Goal: Task Accomplishment & Management: Manage account settings

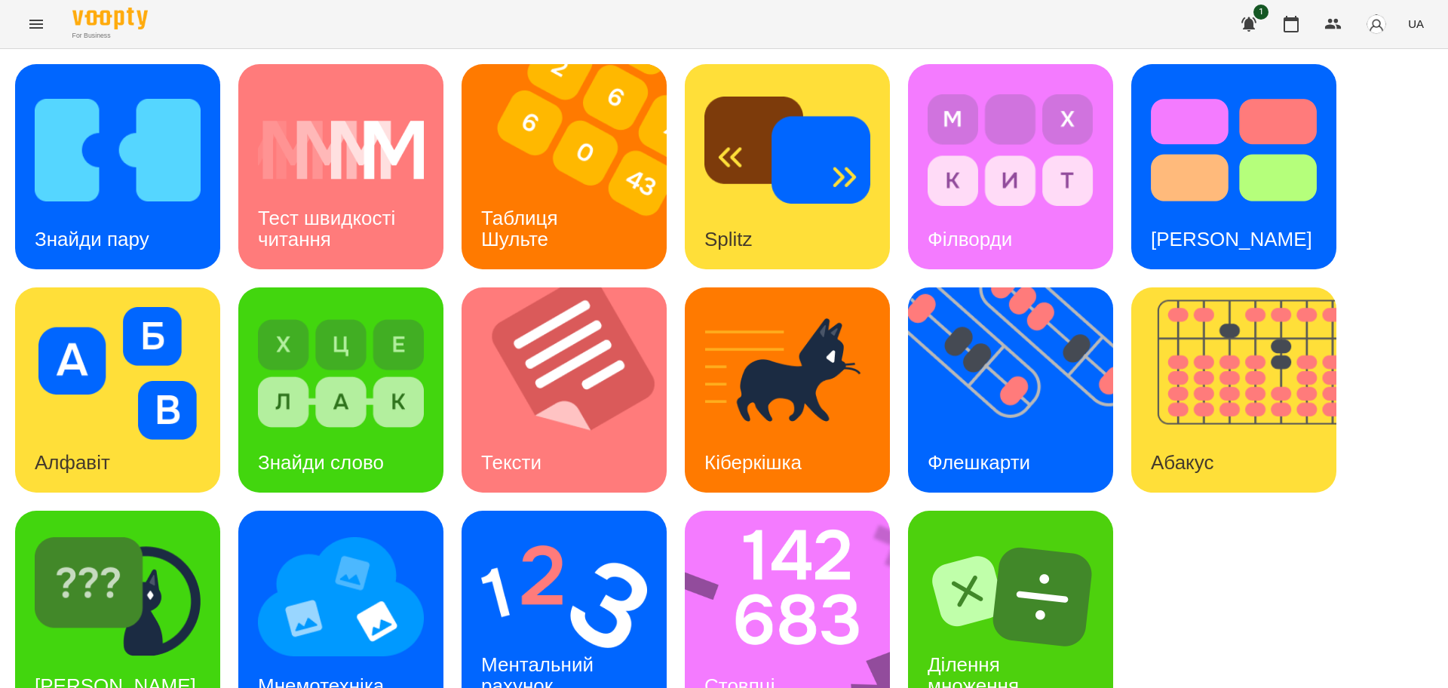
scroll to position [43, 0]
click at [524, 573] on img at bounding box center [564, 596] width 166 height 133
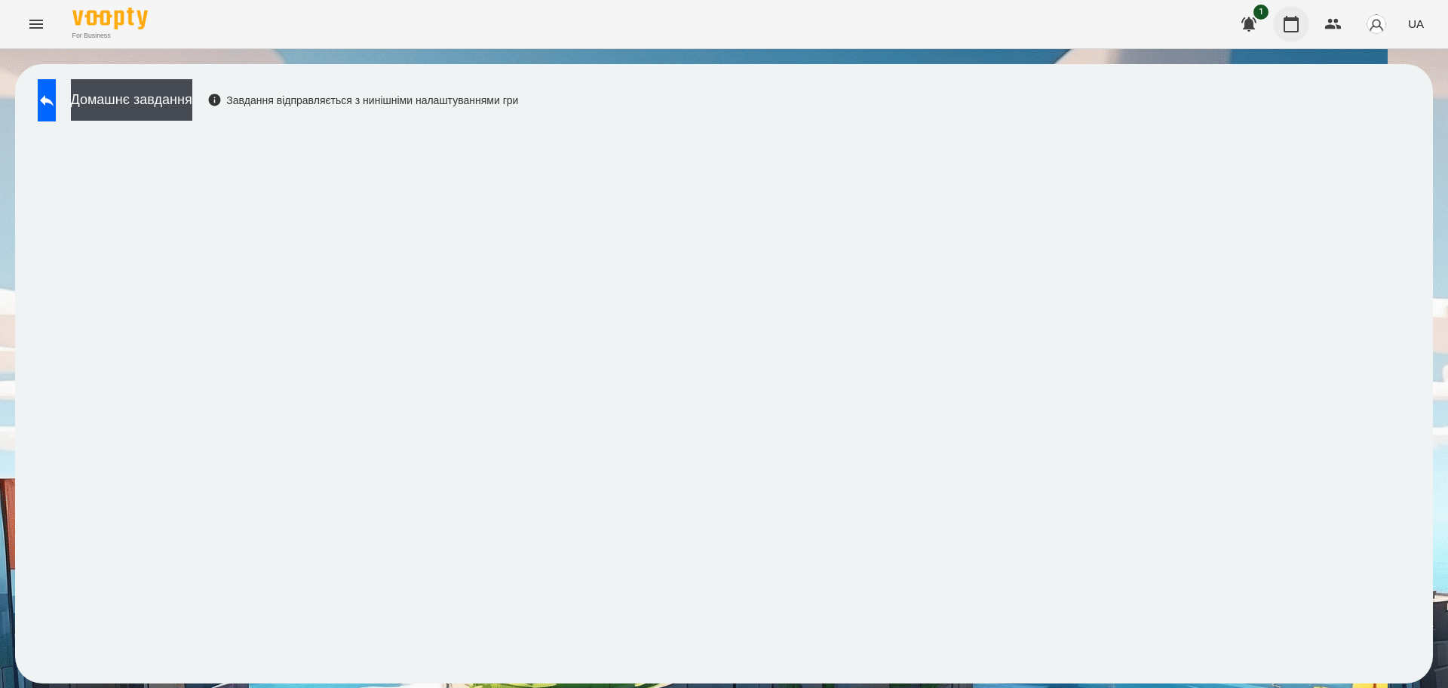
click at [1296, 26] on icon "button" at bounding box center [1291, 24] width 18 height 18
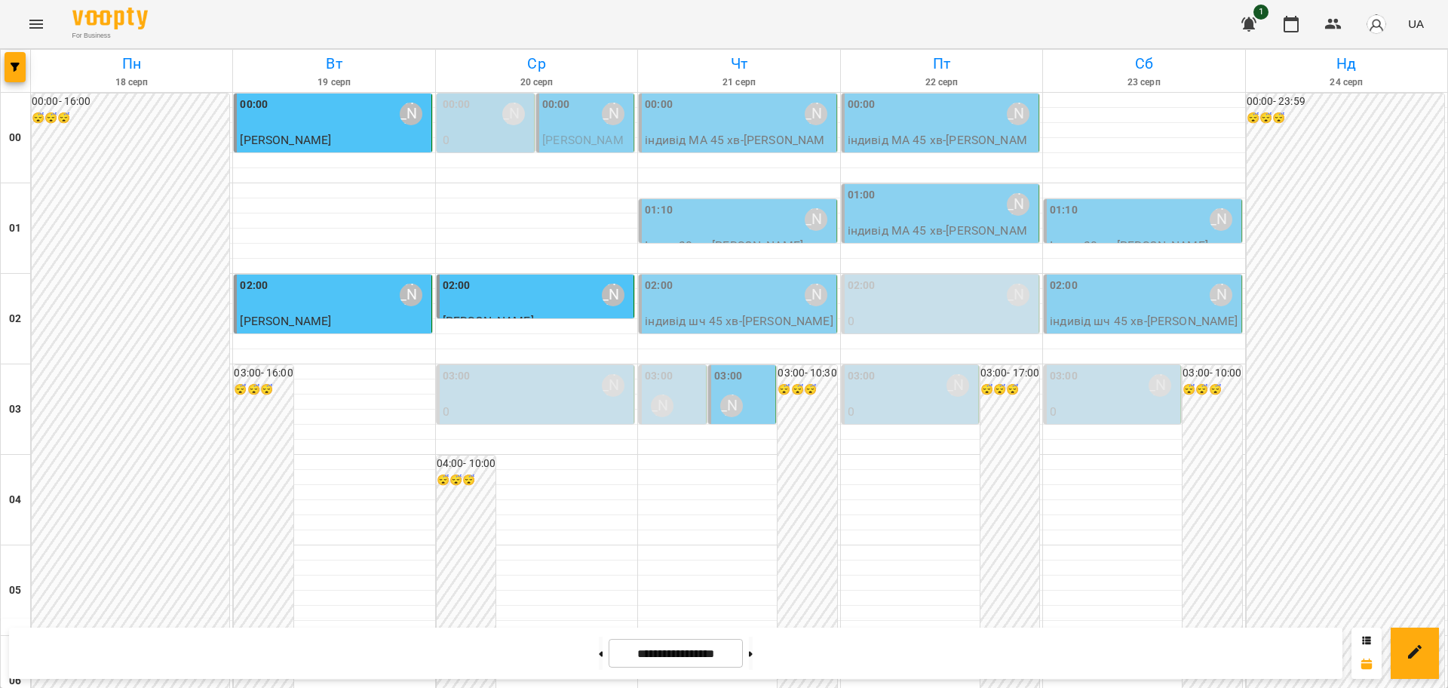
scroll to position [1645, 0]
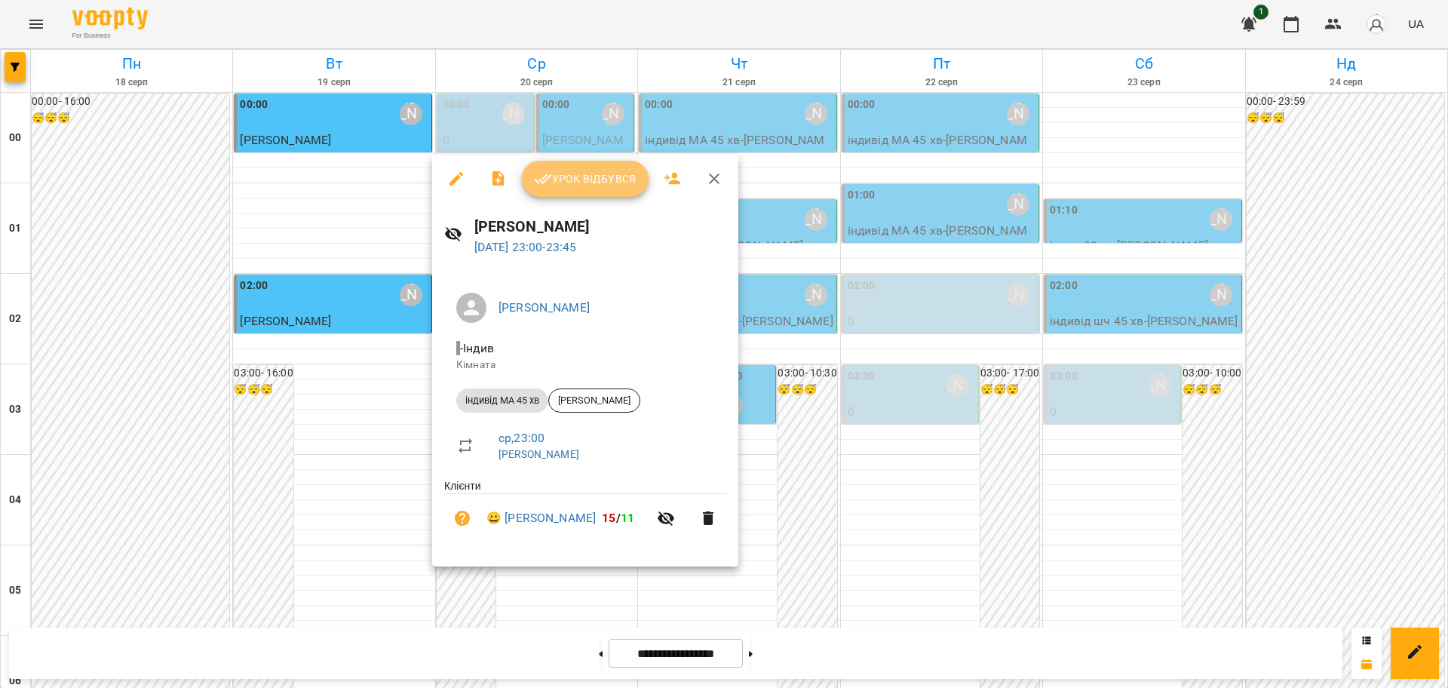
click at [604, 180] on span "Урок відбувся" at bounding box center [585, 179] width 103 height 18
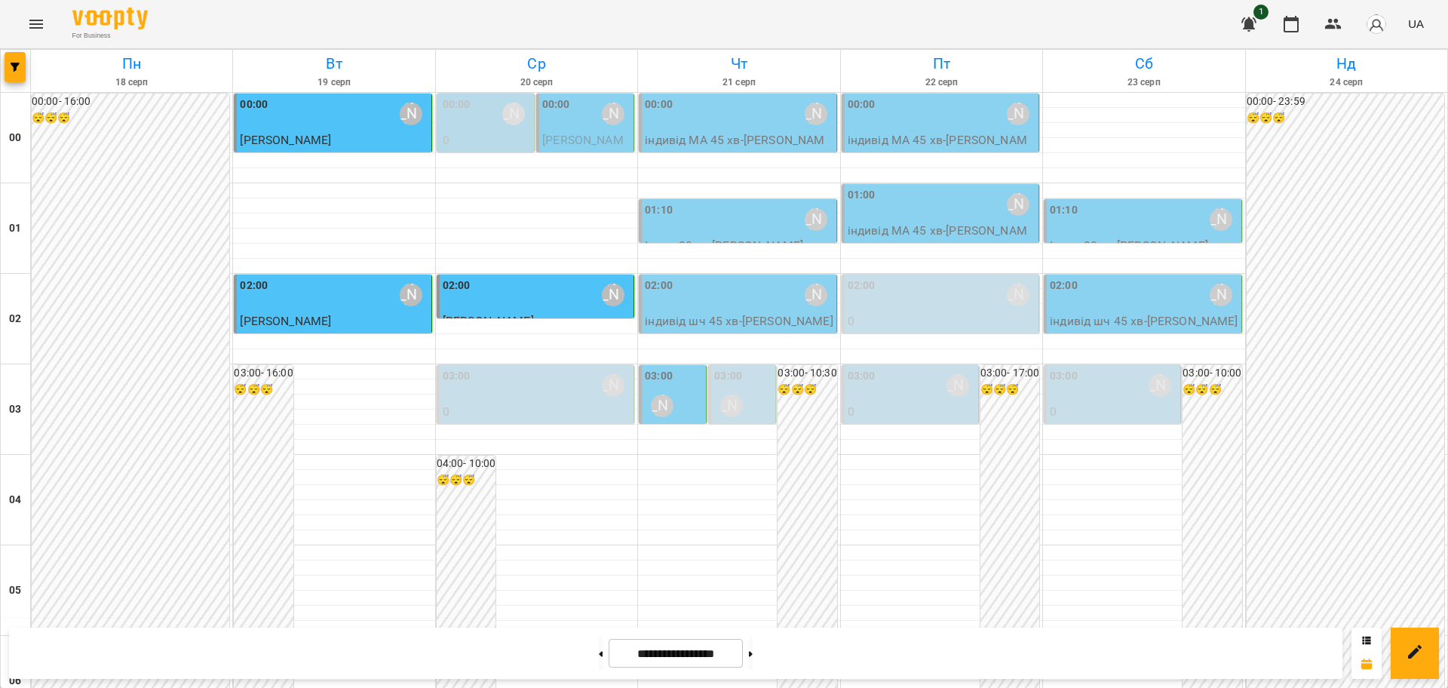
scroll to position [1508, 0]
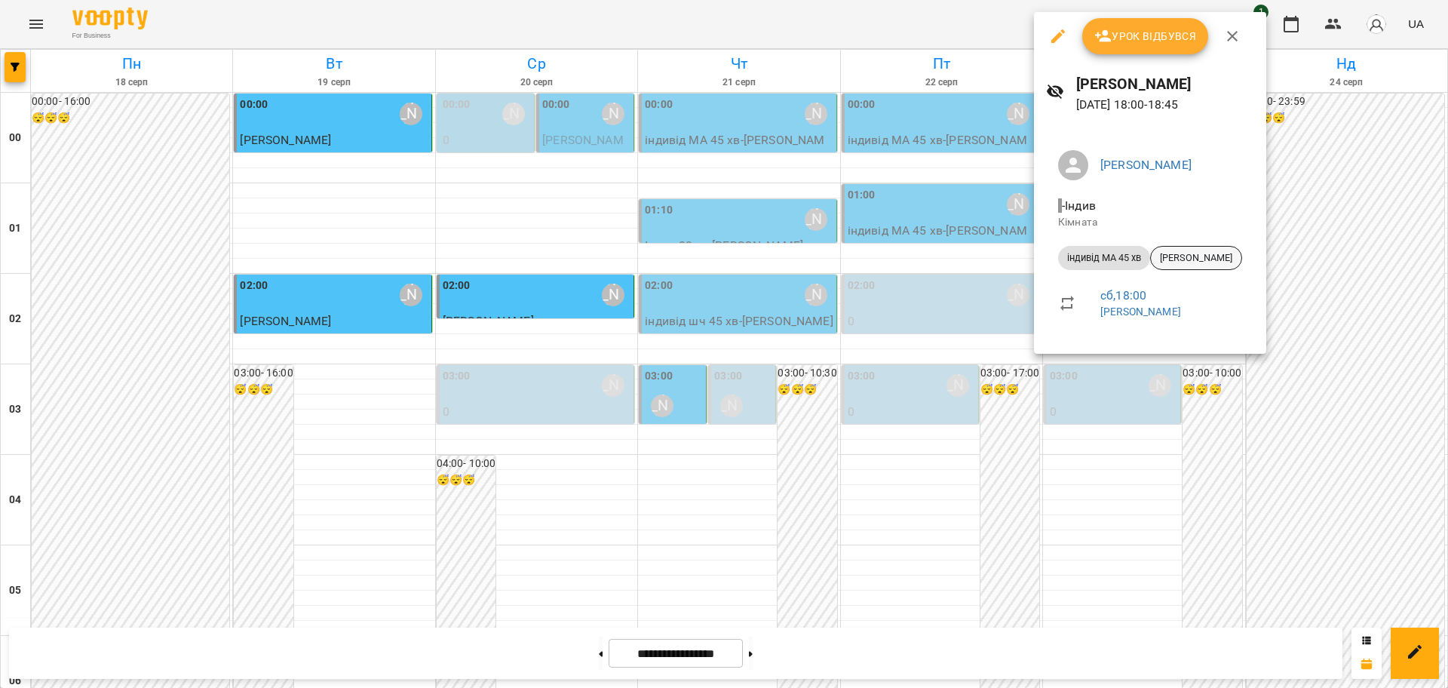
click at [1216, 259] on span "[PERSON_NAME]" at bounding box center [1196, 258] width 90 height 14
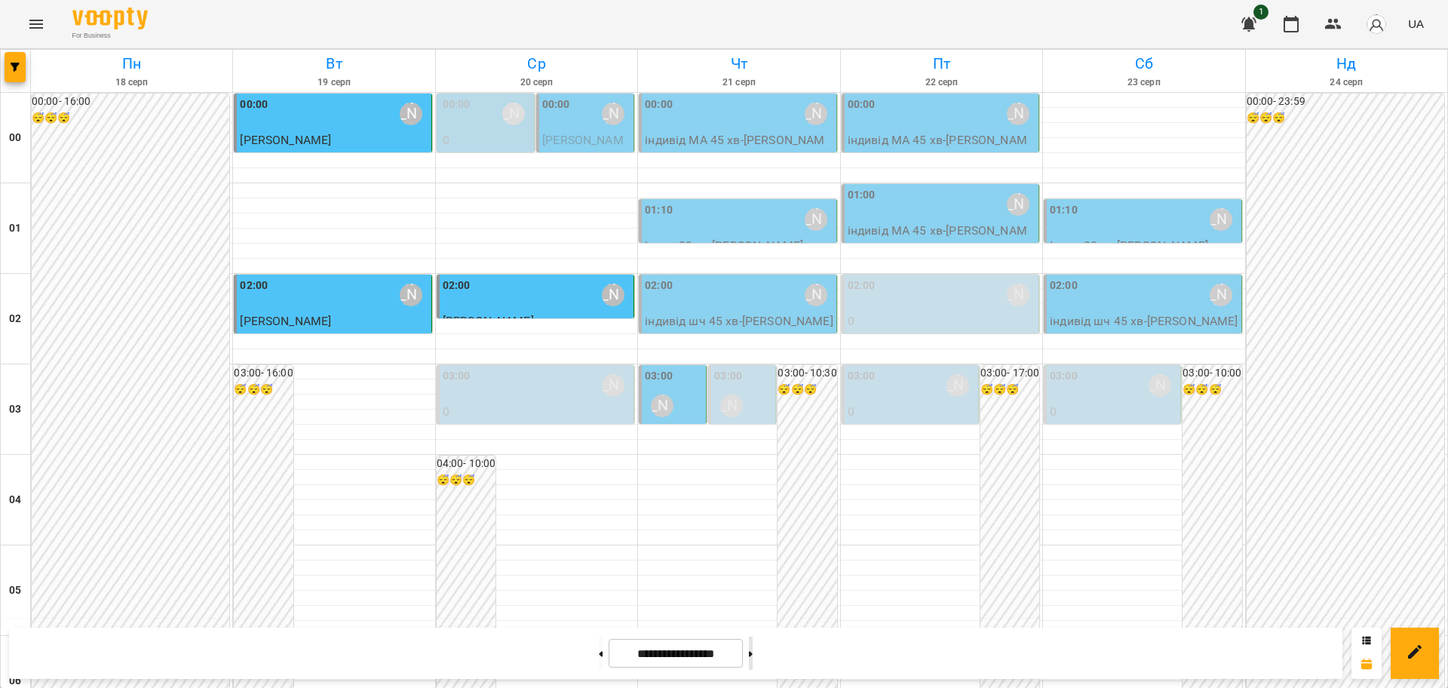
click at [753, 652] on icon at bounding box center [751, 654] width 4 height 6
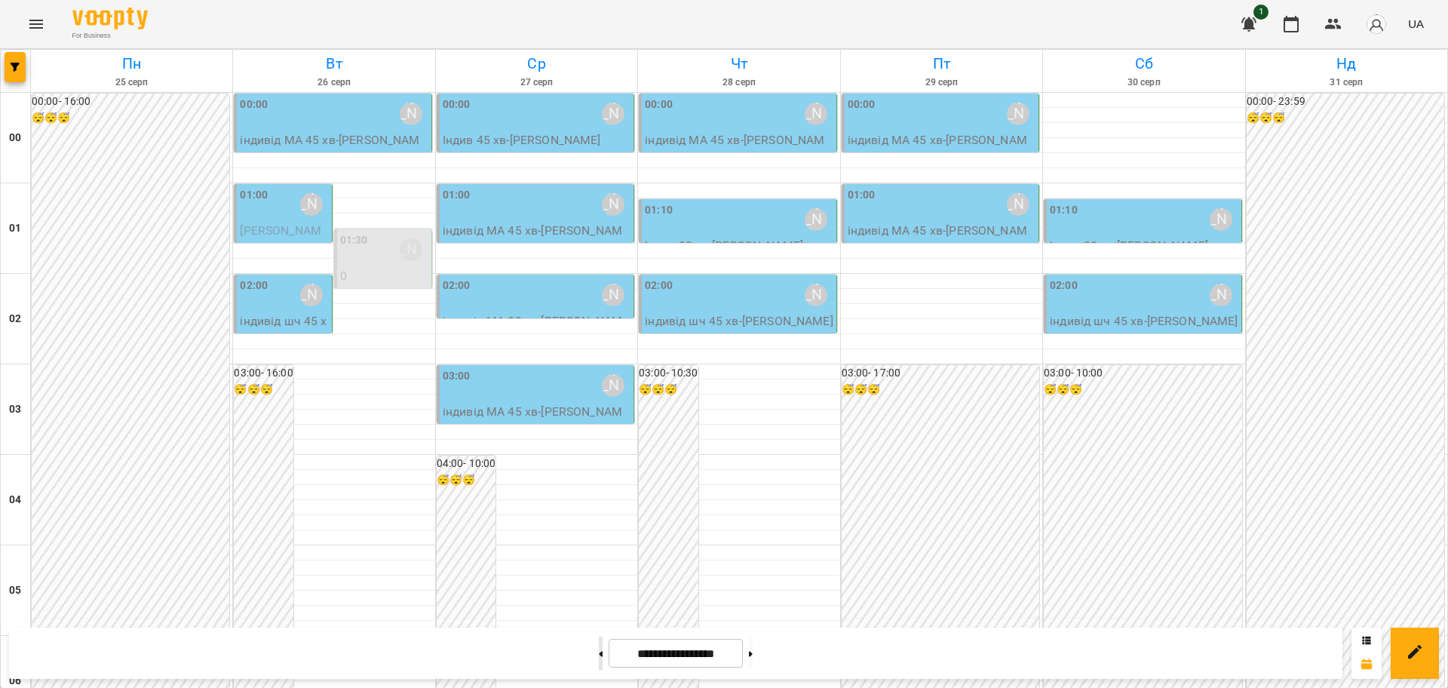
click at [599, 651] on icon at bounding box center [601, 654] width 4 height 6
type input "**********"
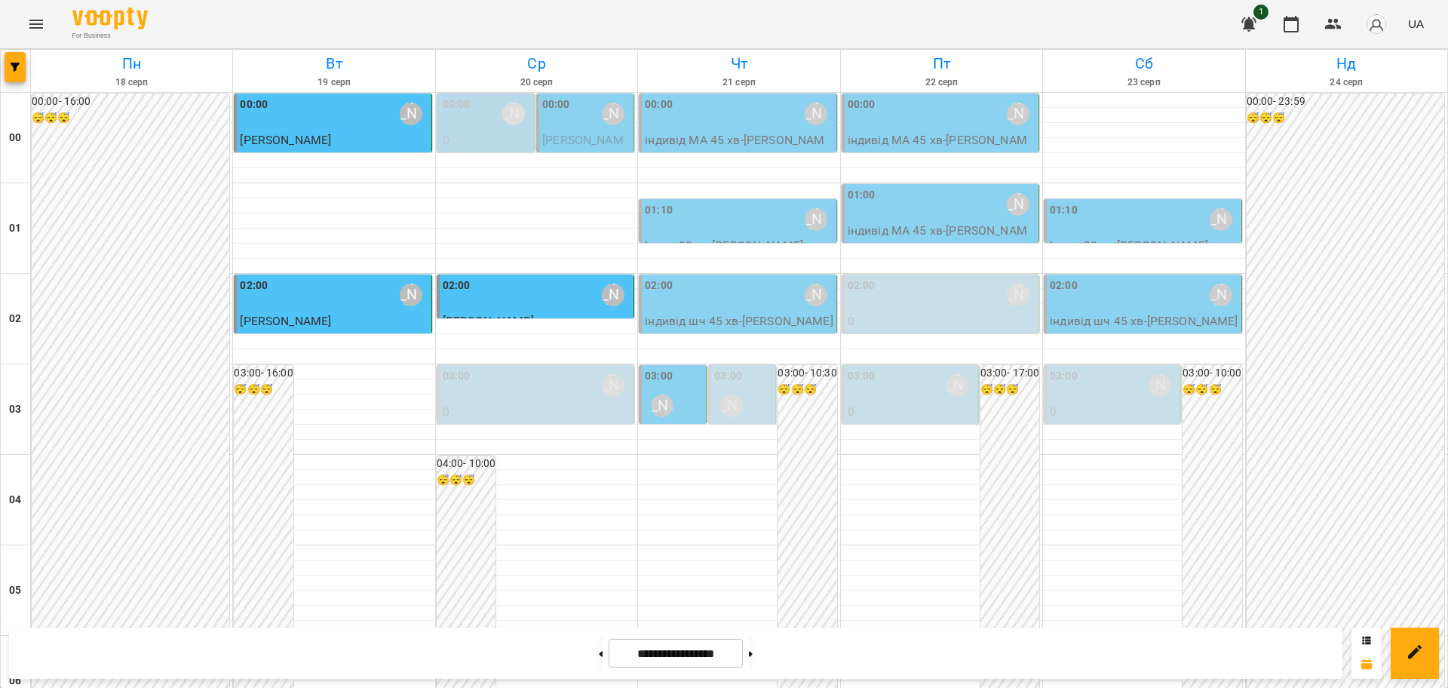
scroll to position [1645, 0]
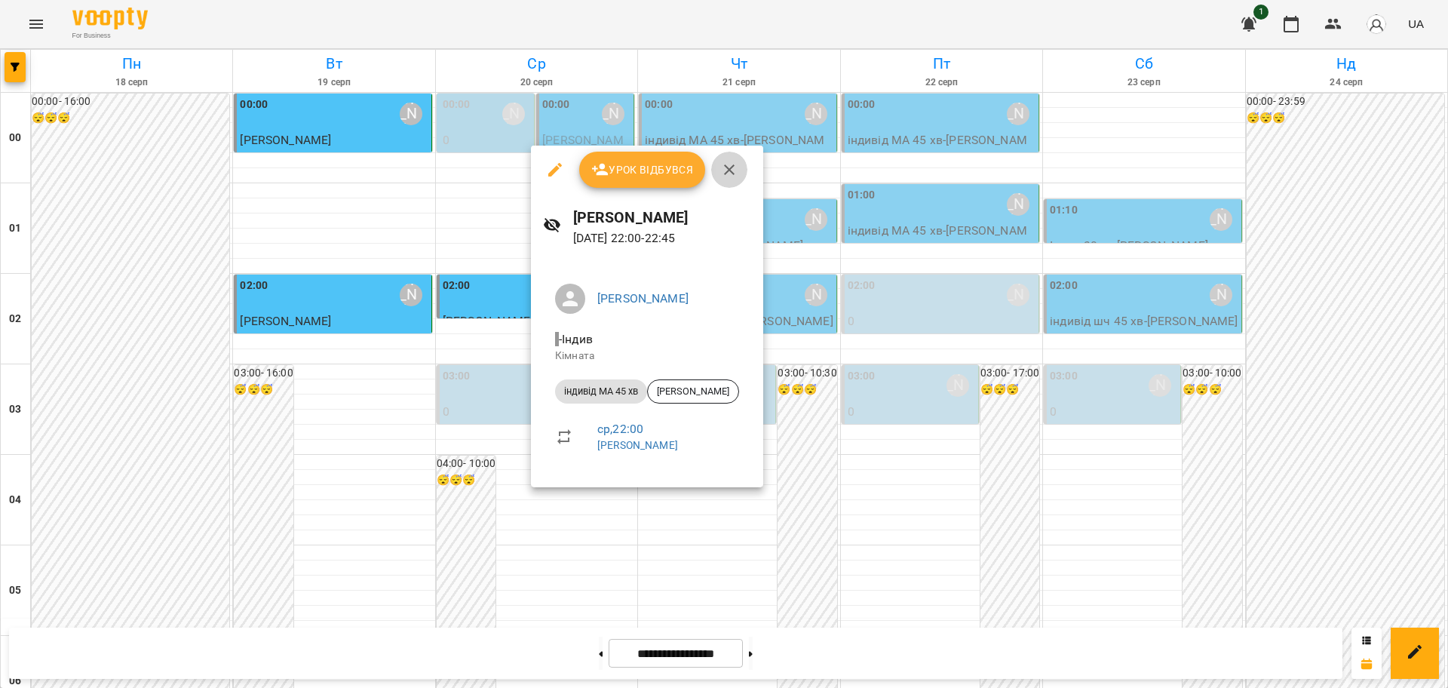
click at [733, 165] on icon "button" at bounding box center [729, 170] width 18 height 18
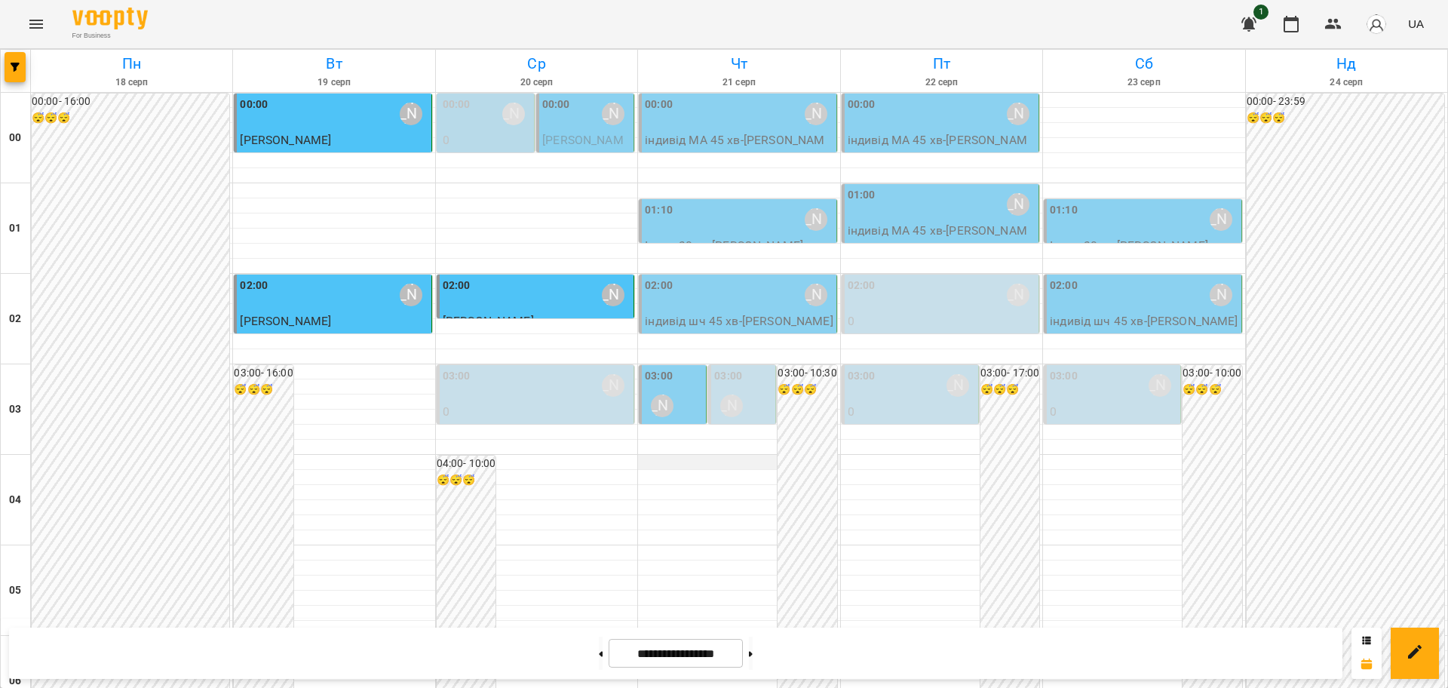
scroll to position [0, 0]
click at [33, 21] on icon "Menu" at bounding box center [36, 24] width 18 height 18
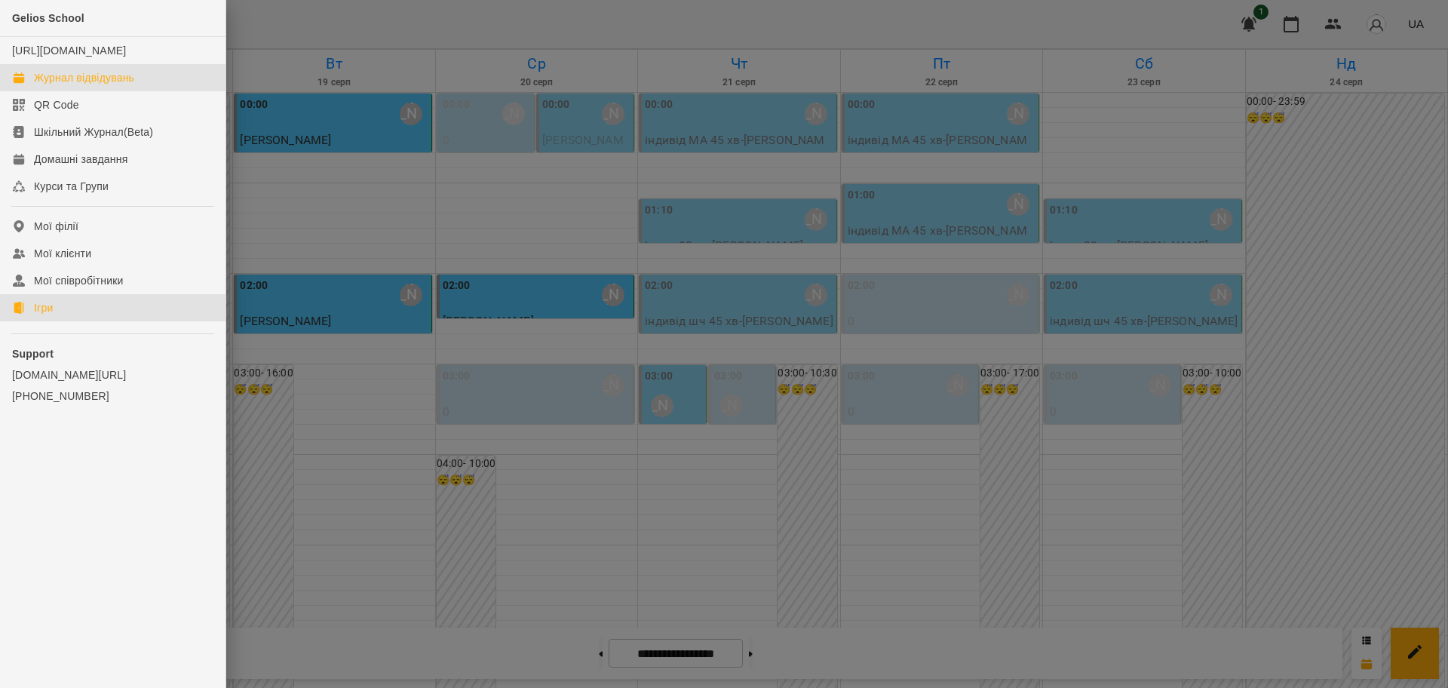
click at [51, 315] on div "Ігри" at bounding box center [43, 307] width 19 height 15
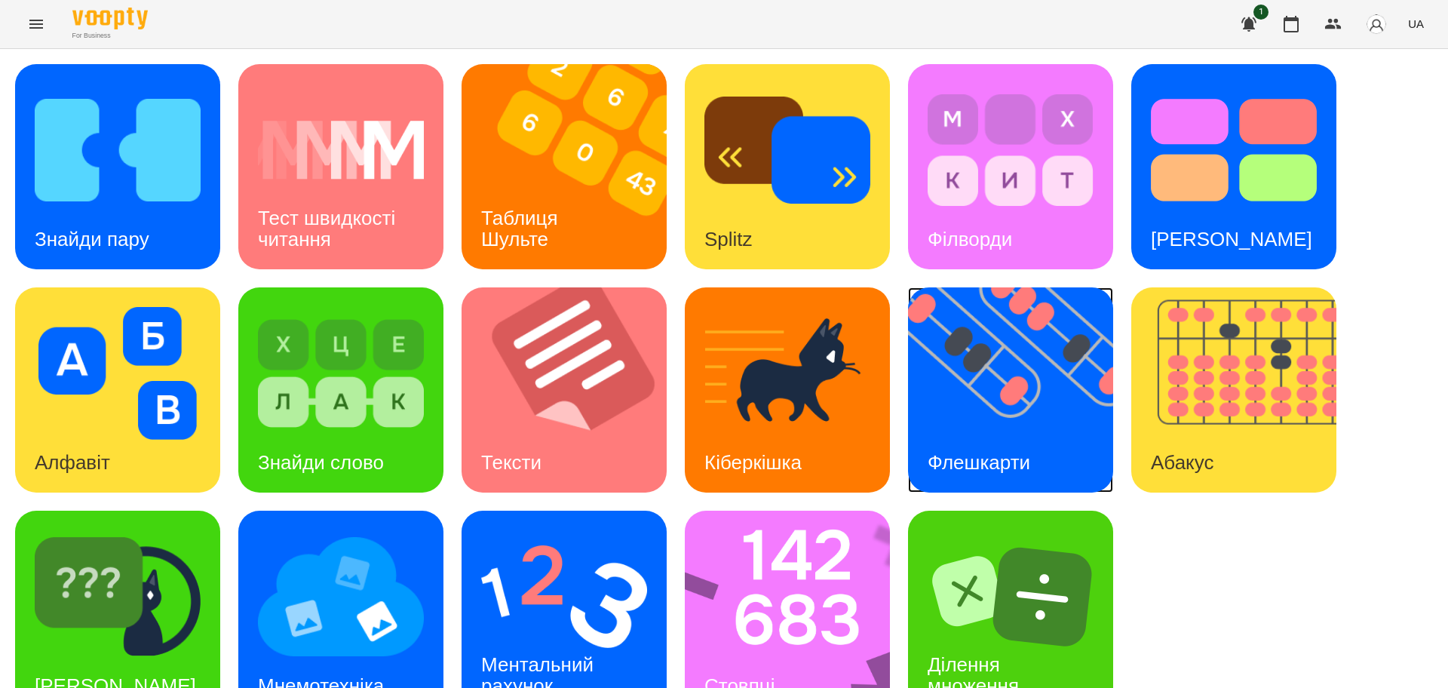
click at [1039, 386] on img at bounding box center [1020, 389] width 224 height 205
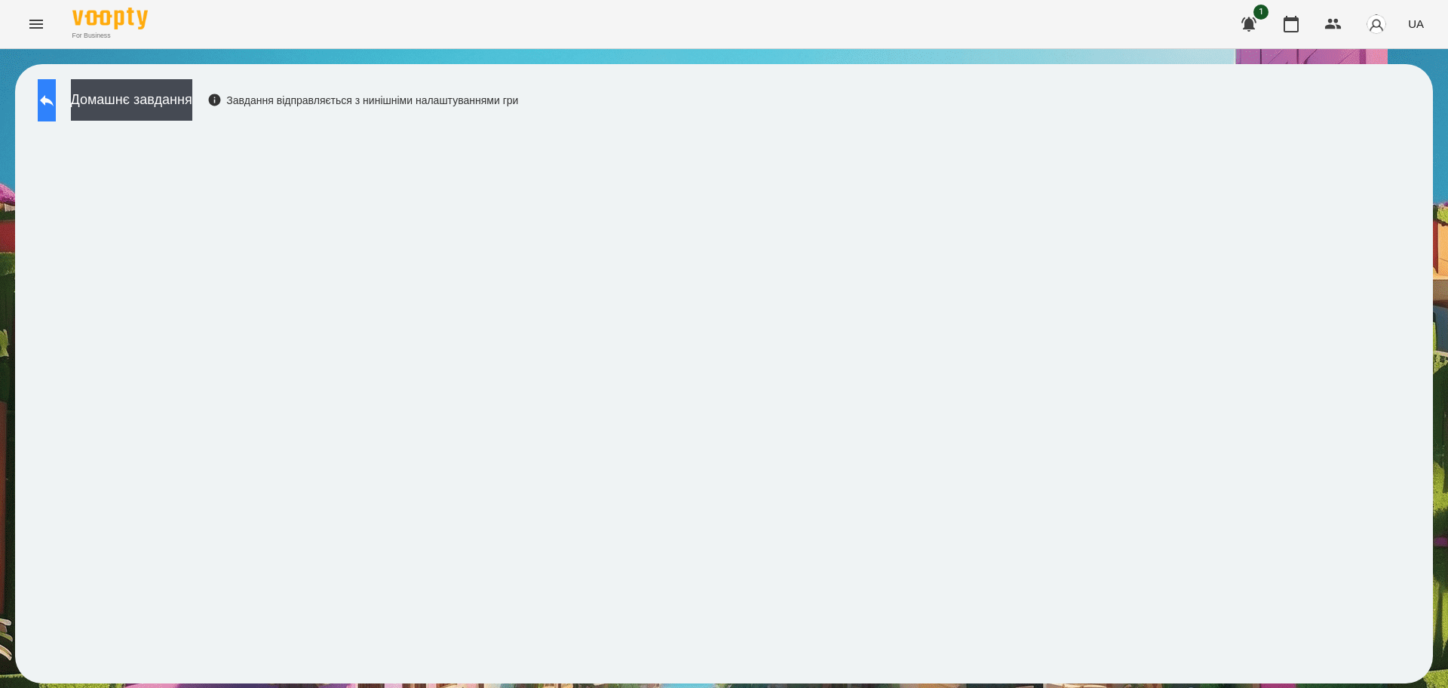
click at [56, 104] on icon at bounding box center [47, 100] width 18 height 18
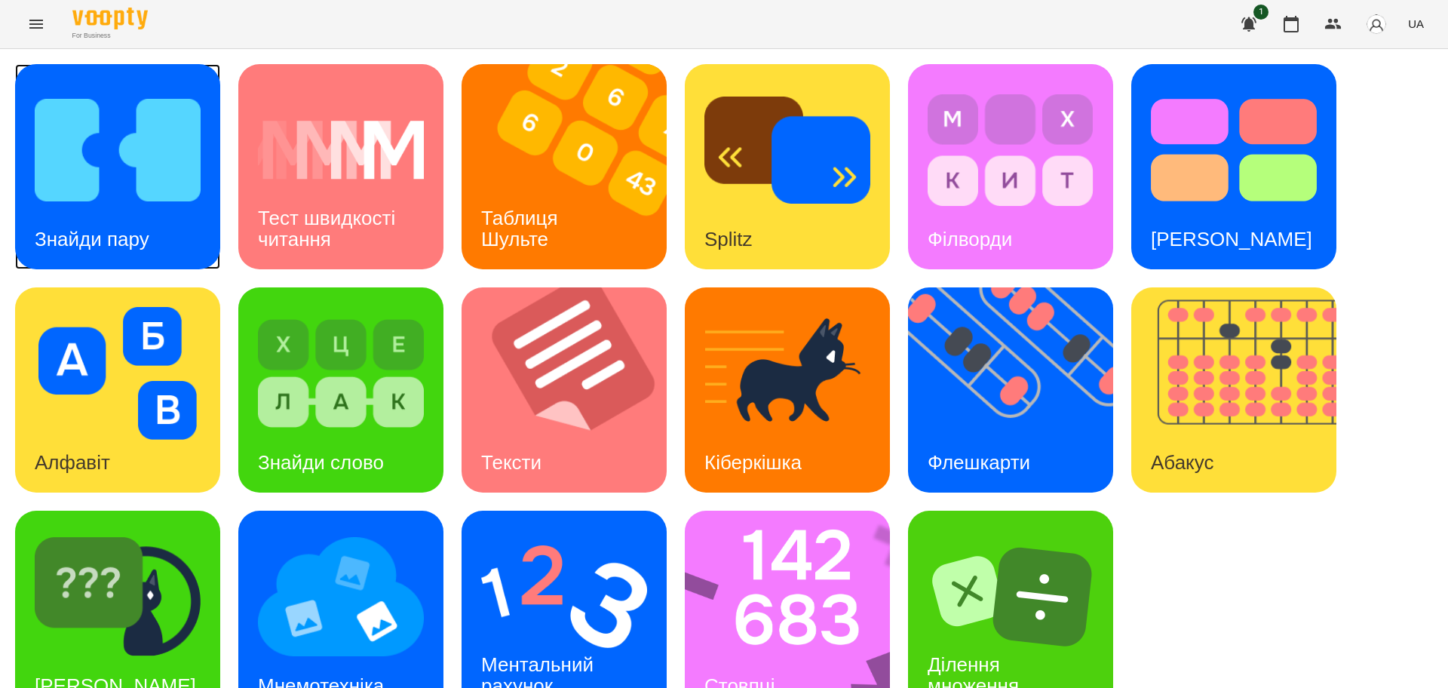
click at [155, 231] on div "Знайди пару" at bounding box center [92, 240] width 154 height 60
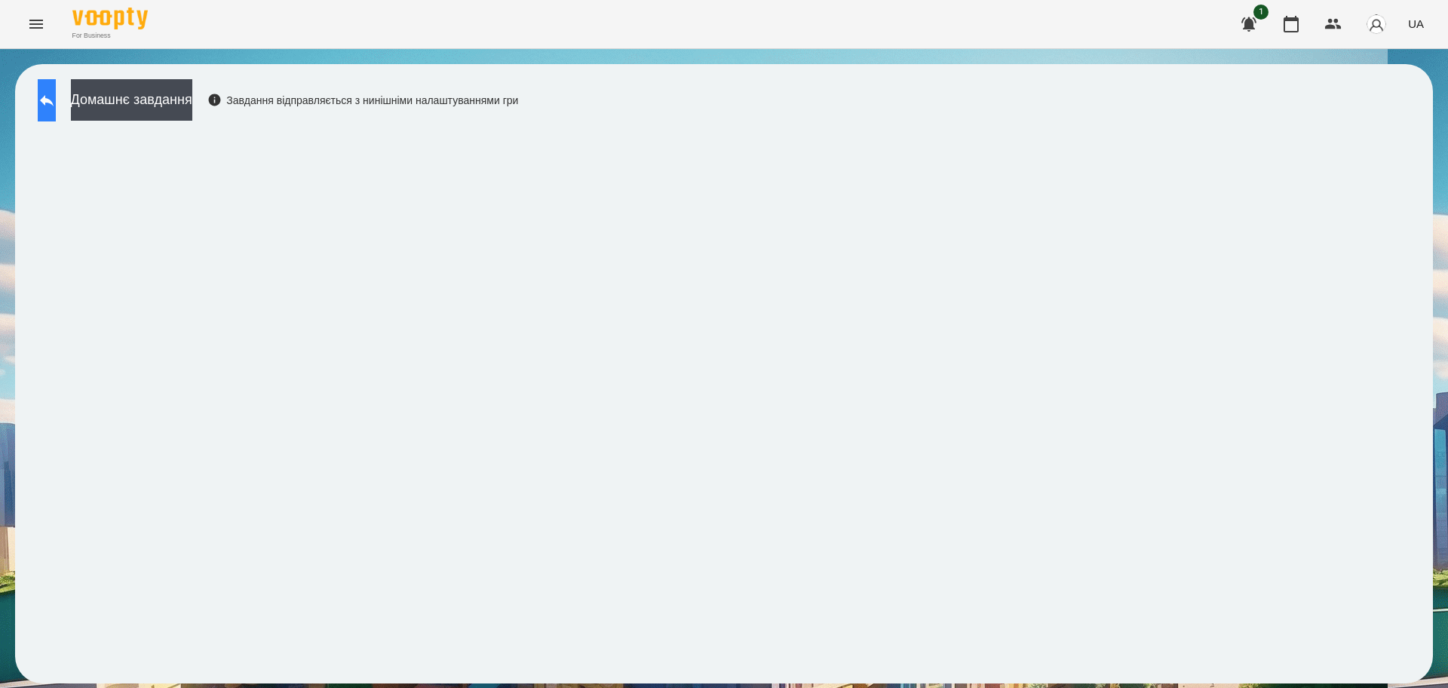
click at [51, 102] on button at bounding box center [47, 100] width 18 height 42
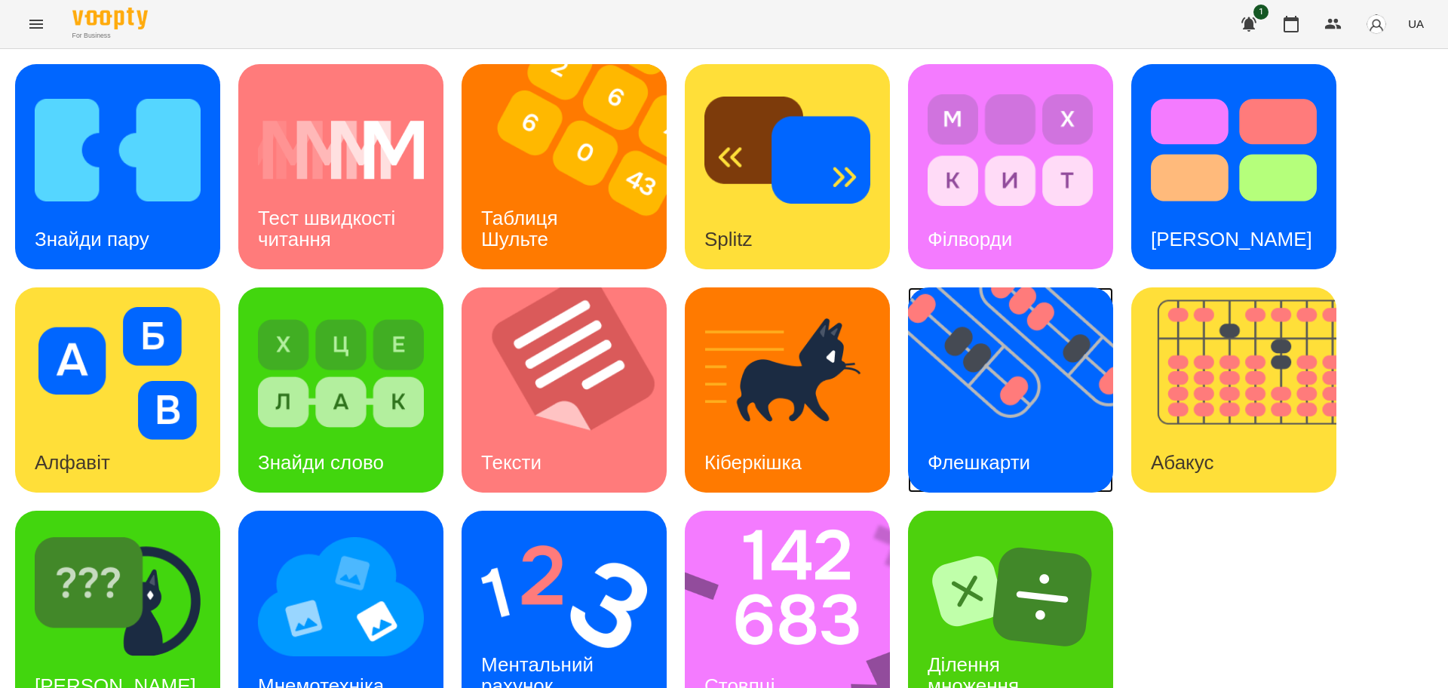
click at [970, 409] on img at bounding box center [1020, 389] width 224 height 205
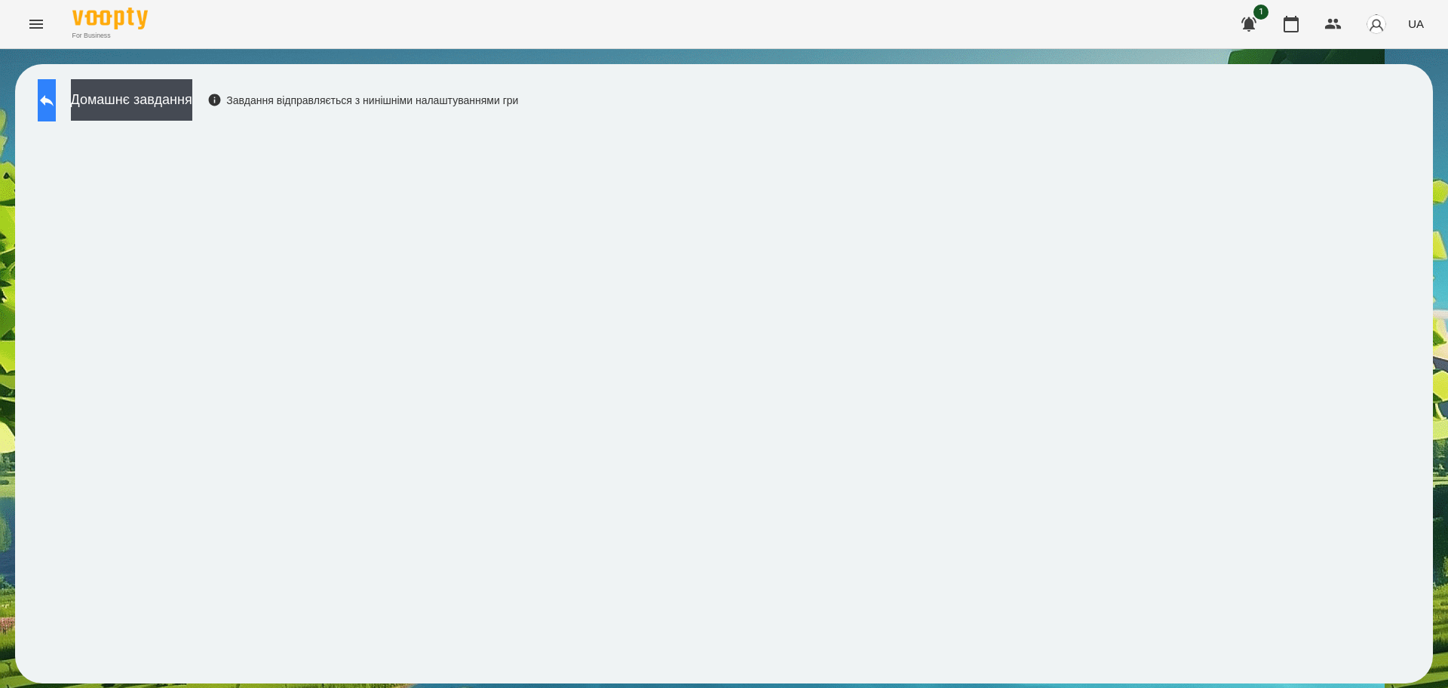
click at [52, 95] on button at bounding box center [47, 100] width 18 height 42
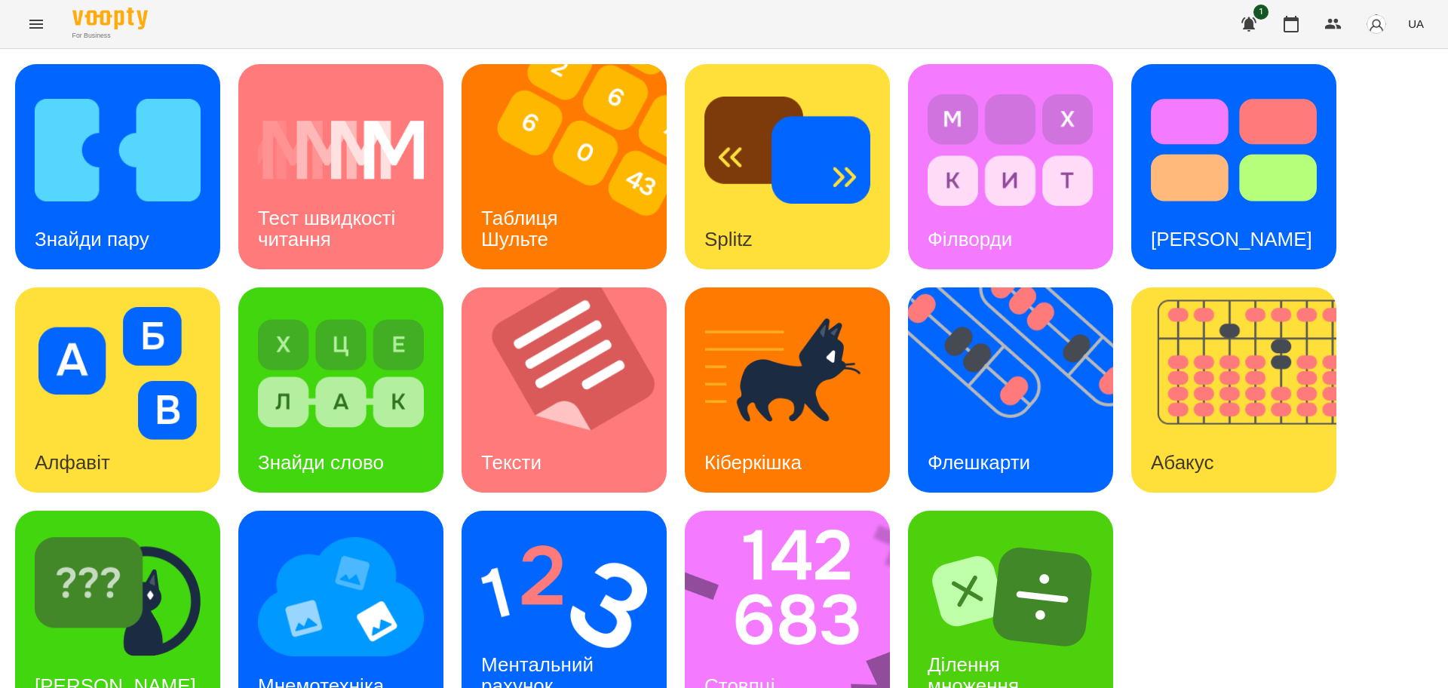
scroll to position [43, 0]
click at [560, 546] on img at bounding box center [564, 596] width 166 height 133
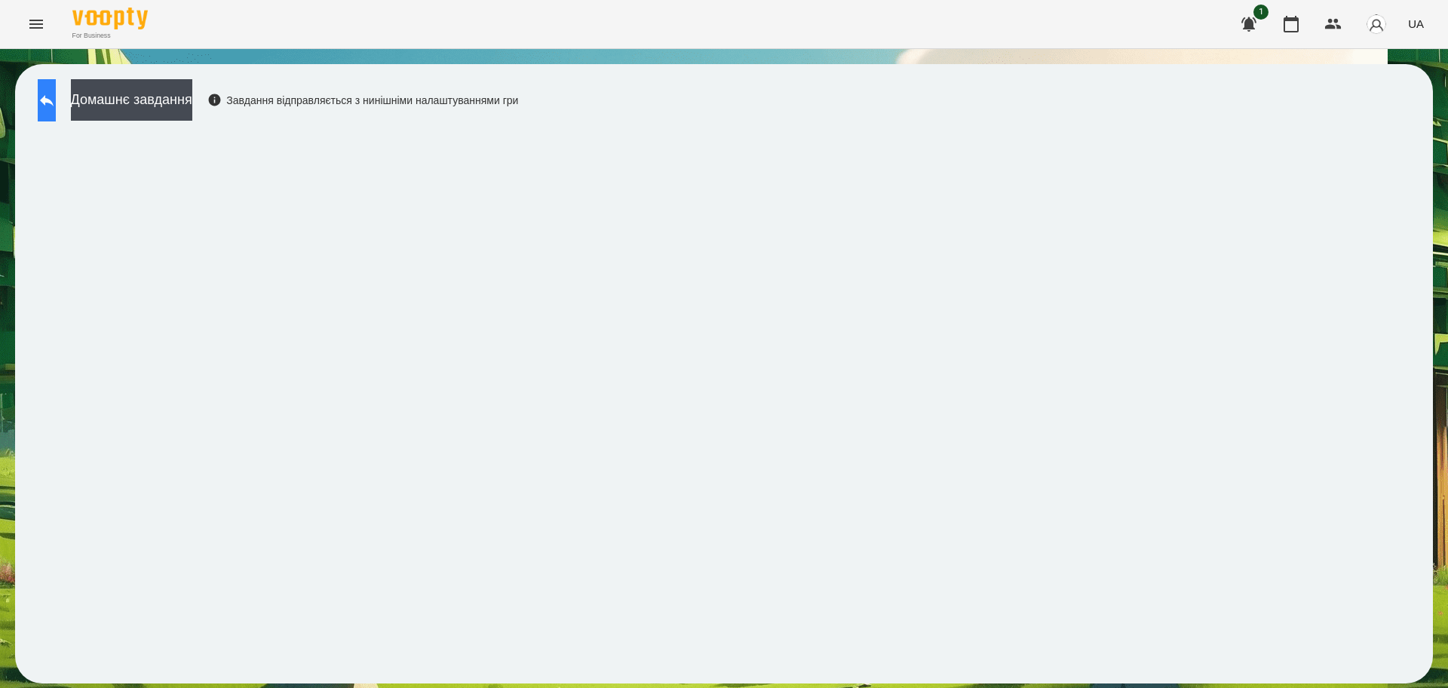
click at [54, 102] on icon at bounding box center [47, 100] width 18 height 18
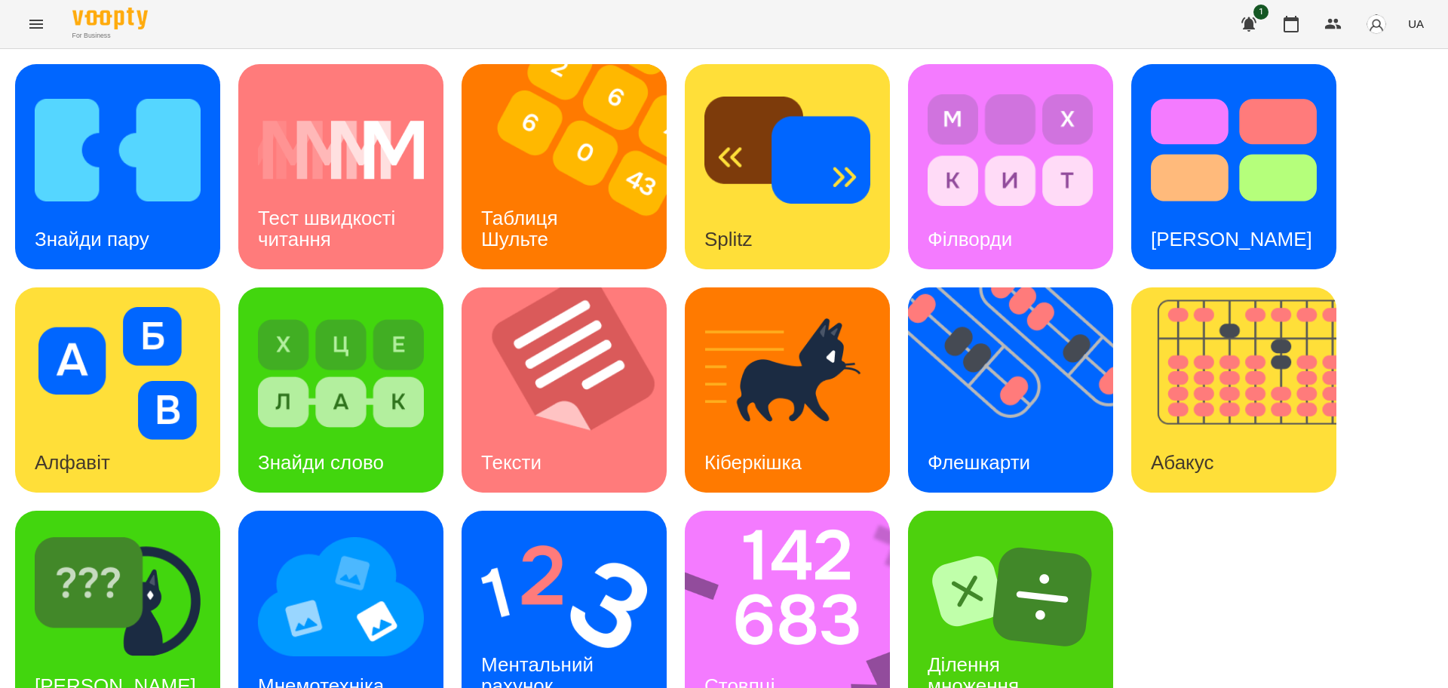
scroll to position [43, 0]
click at [182, 591] on img at bounding box center [118, 596] width 166 height 133
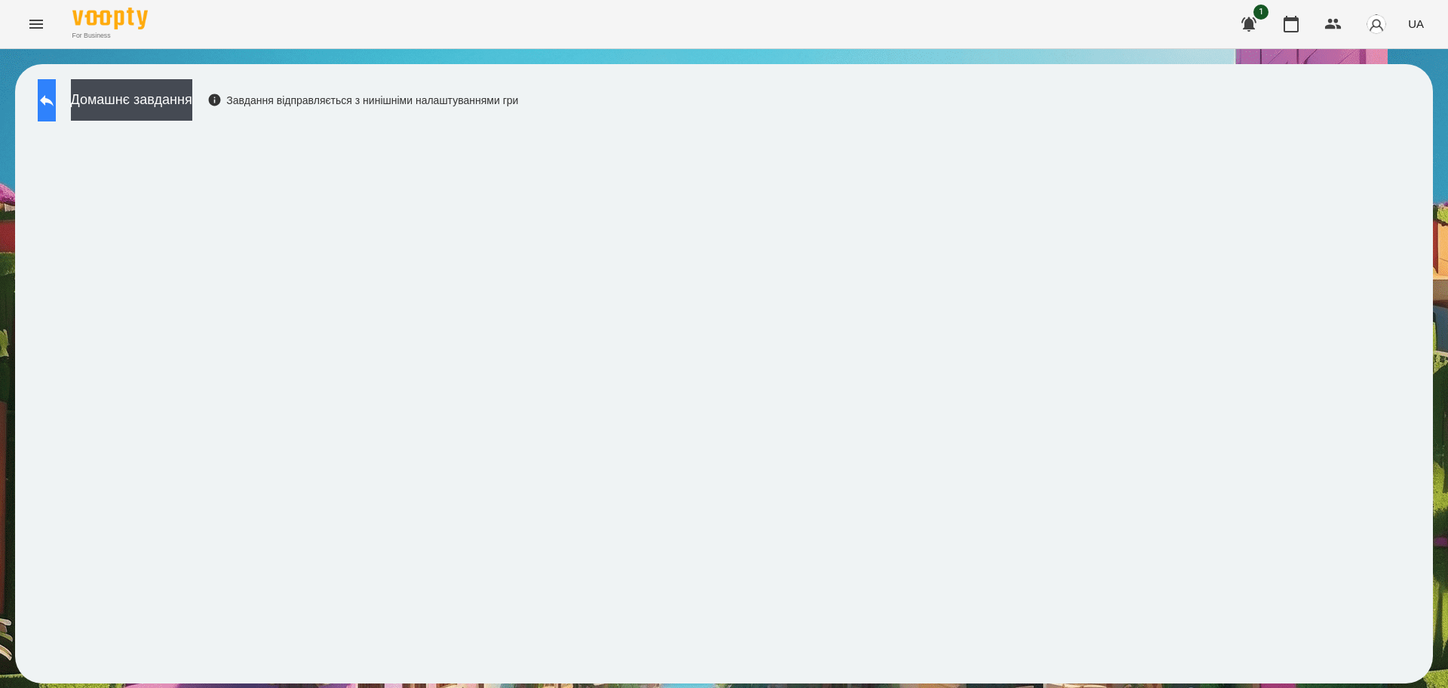
click at [39, 106] on button at bounding box center [47, 100] width 18 height 42
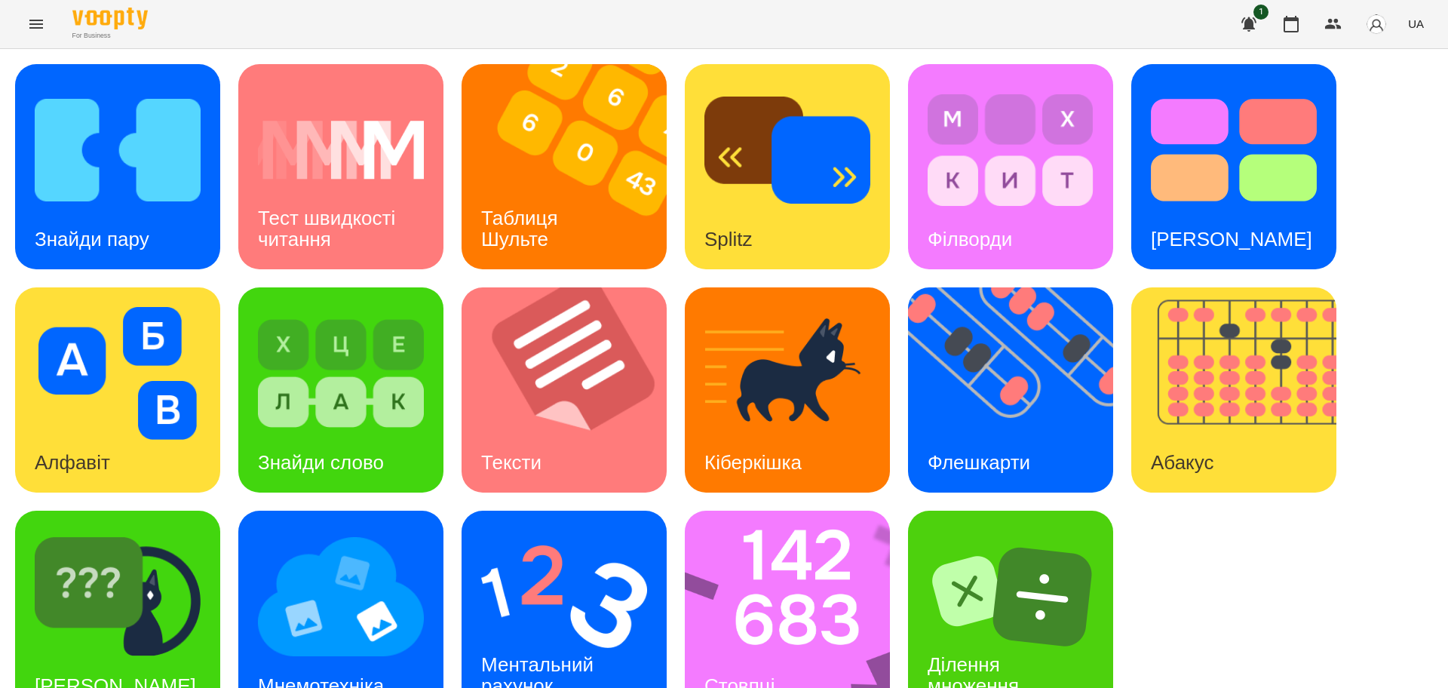
scroll to position [43, 0]
click at [589, 530] on img at bounding box center [564, 596] width 166 height 133
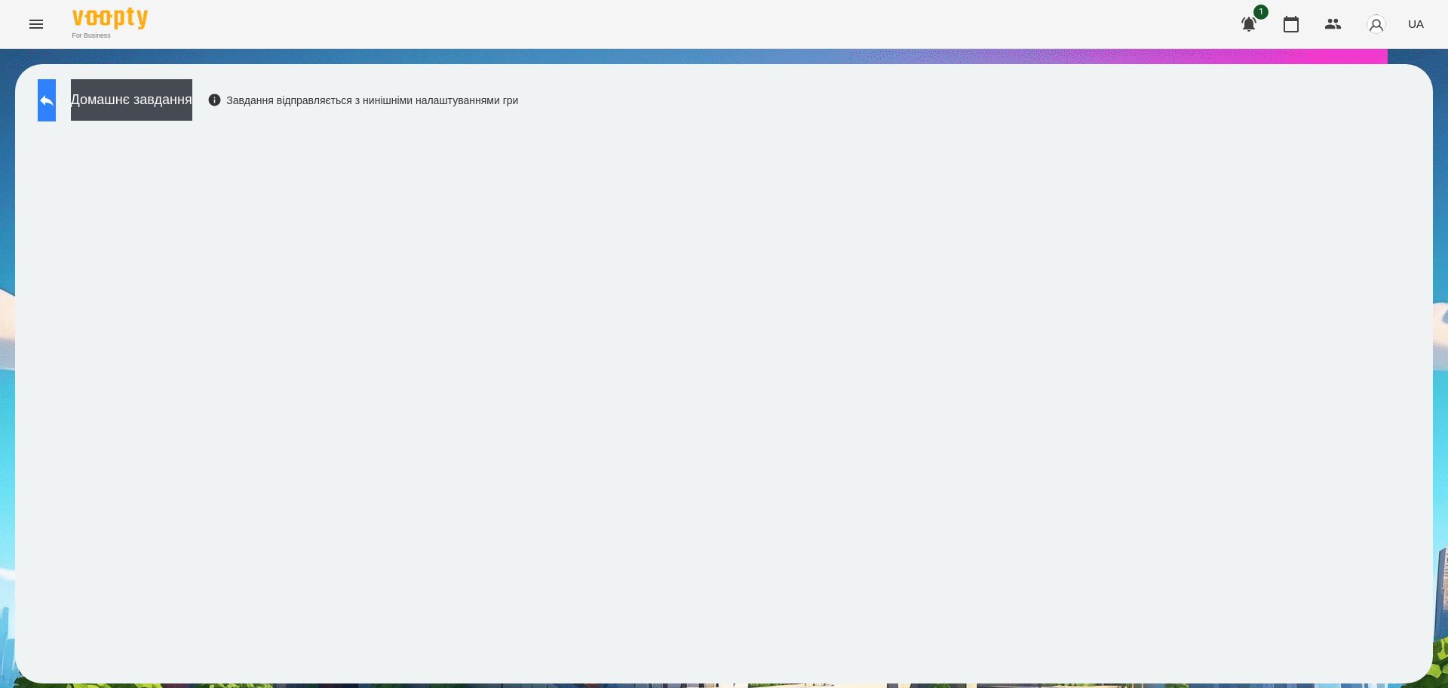
click at [56, 106] on icon at bounding box center [47, 100] width 18 height 18
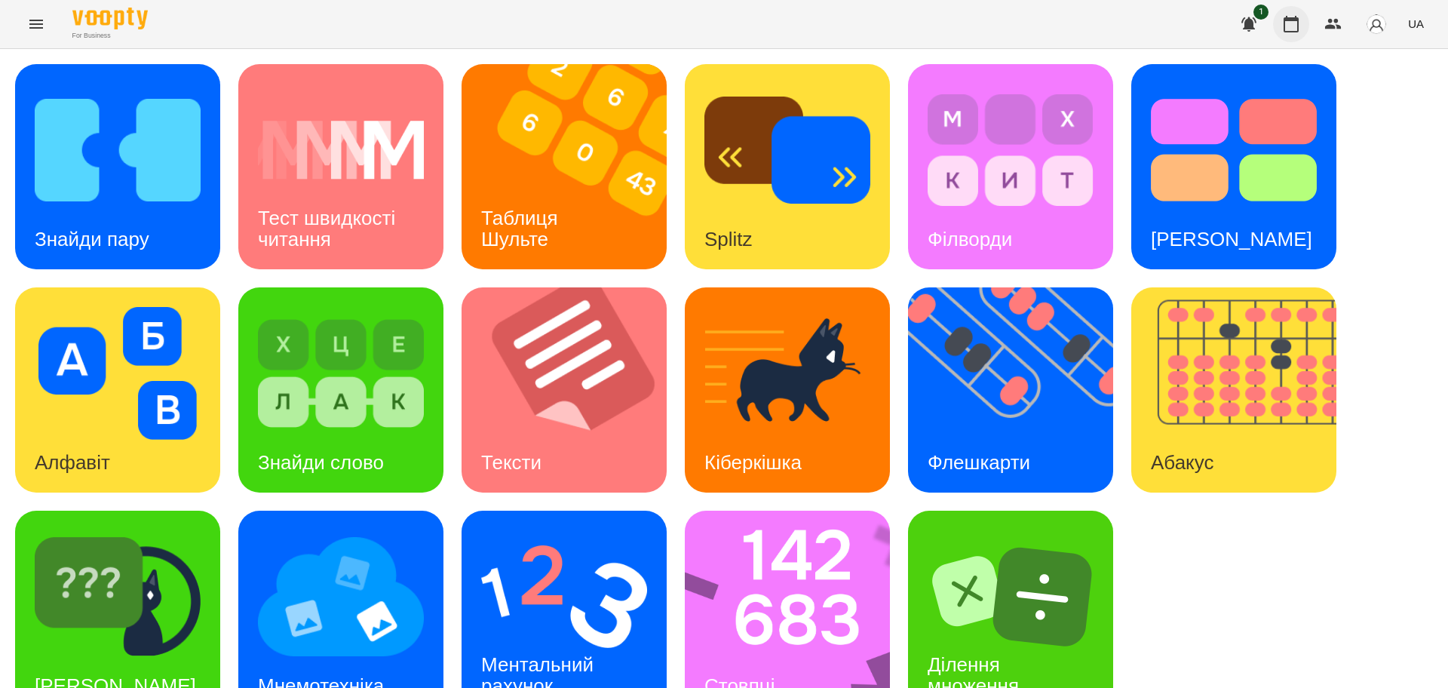
click at [1292, 28] on icon "button" at bounding box center [1291, 24] width 18 height 18
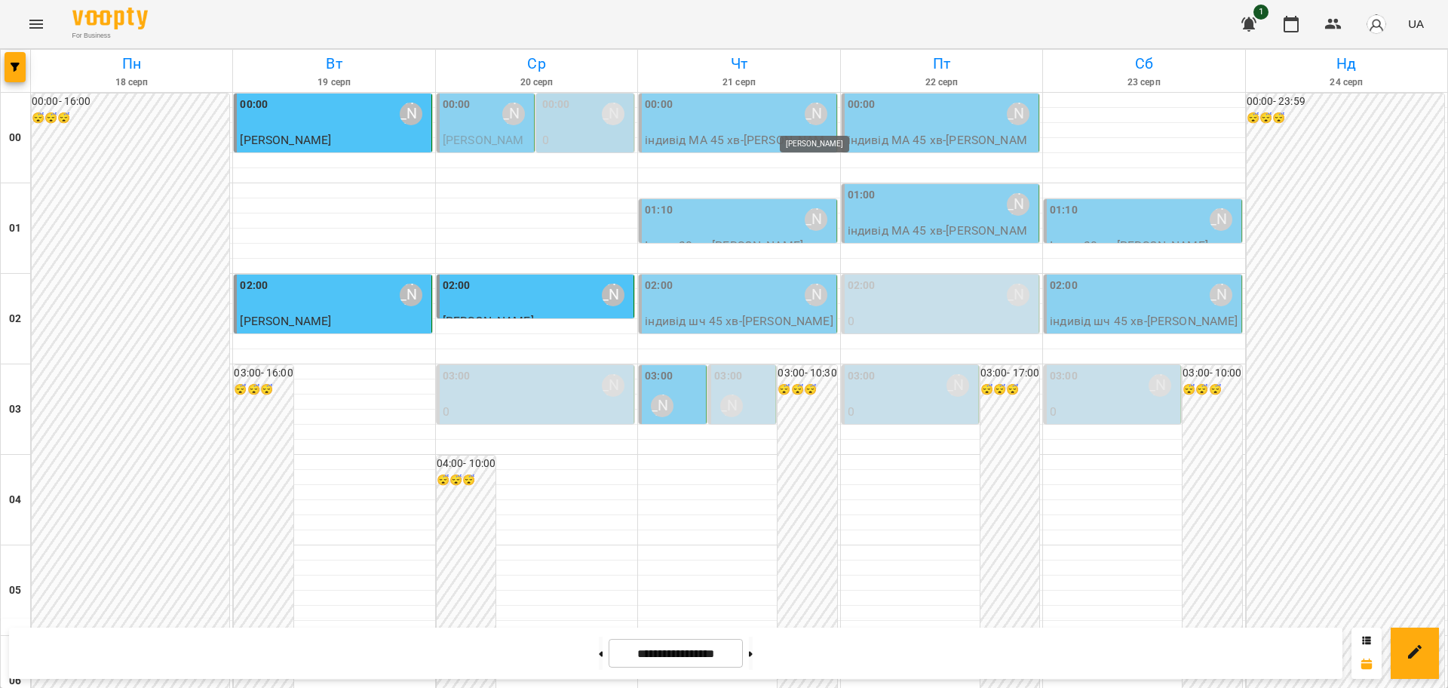
click at [805, 115] on div "[PERSON_NAME]" at bounding box center [816, 114] width 23 height 23
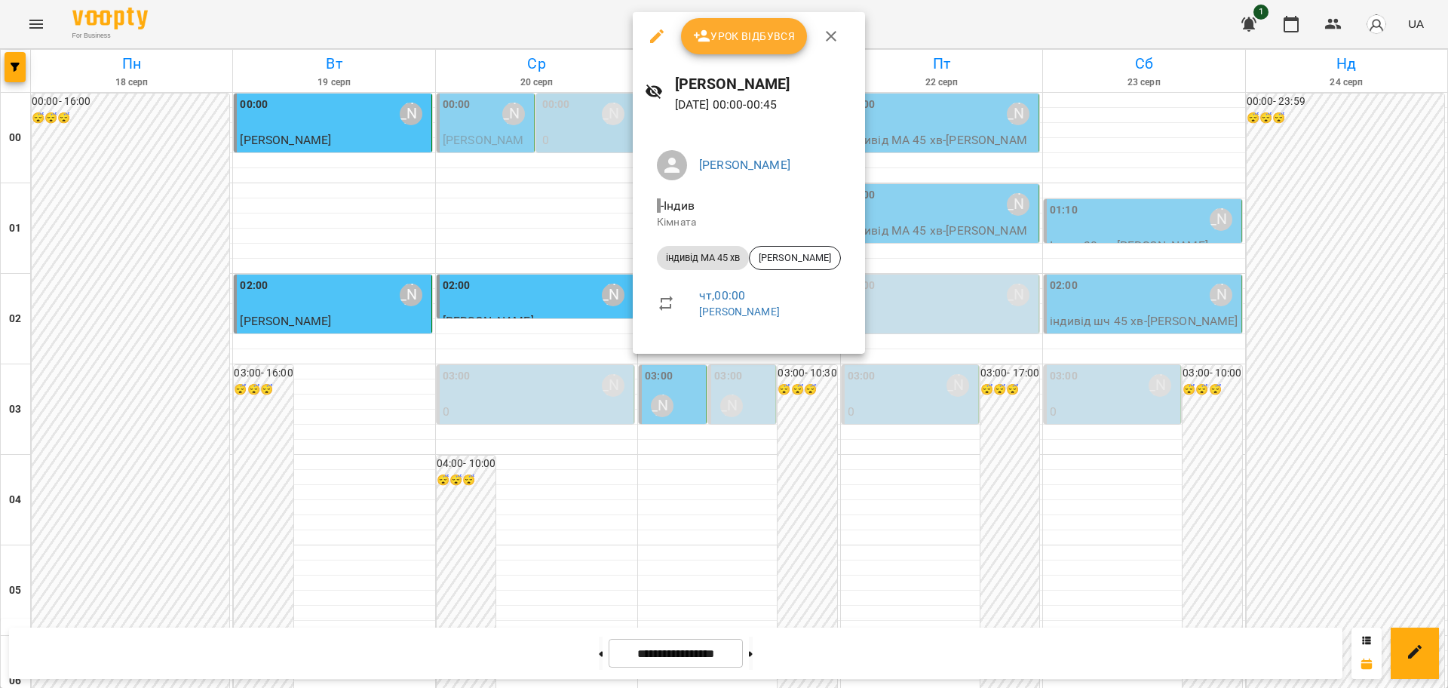
click at [743, 36] on span "Урок відбувся" at bounding box center [744, 36] width 103 height 18
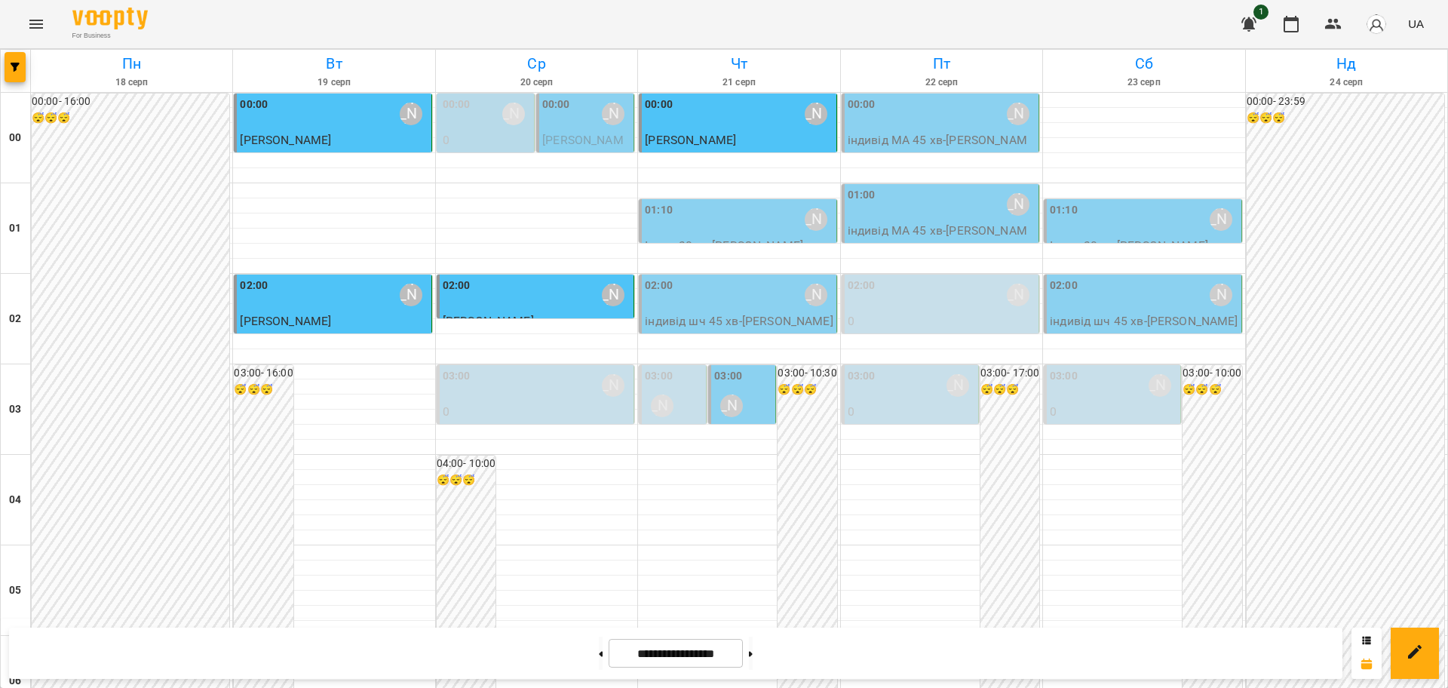
scroll to position [1602, 0]
click at [35, 23] on icon "Menu" at bounding box center [36, 24] width 14 height 9
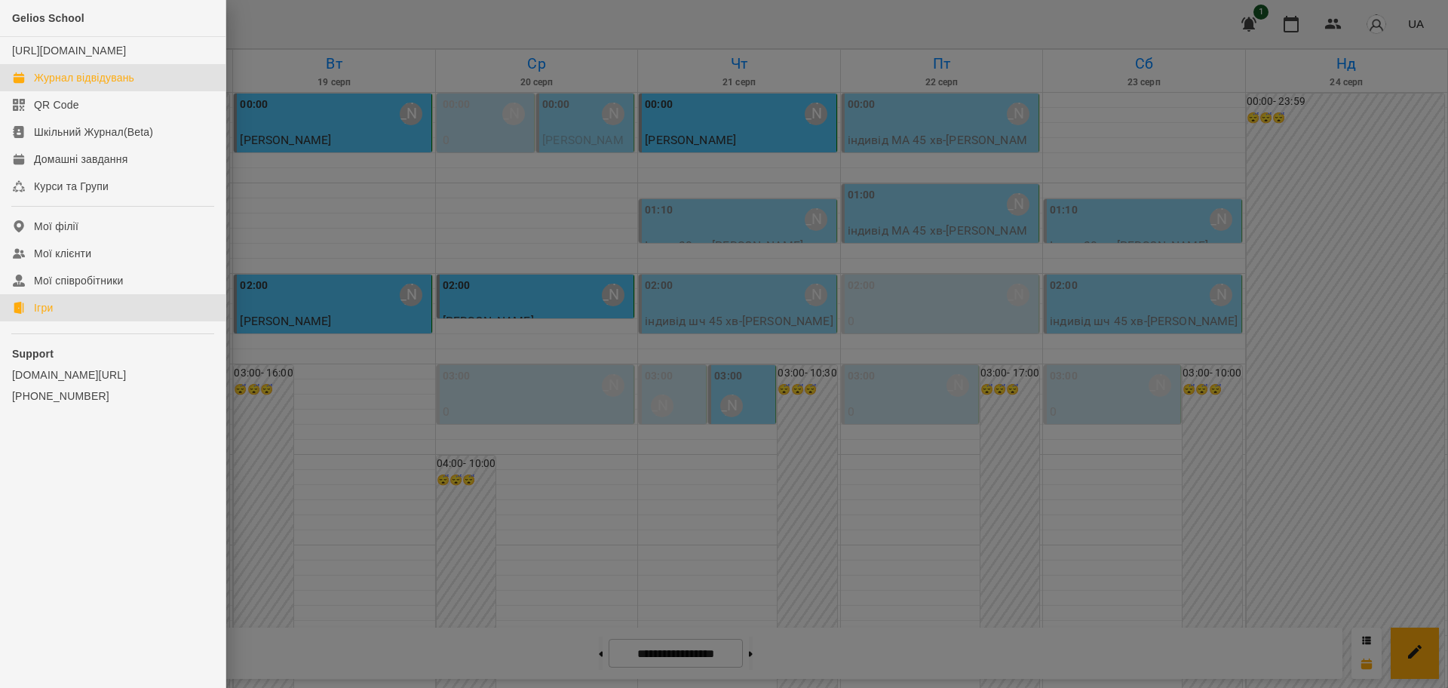
drag, startPoint x: 40, startPoint y: 320, endPoint x: 248, endPoint y: 247, distance: 220.6
click at [41, 315] on div "Ігри" at bounding box center [43, 307] width 19 height 15
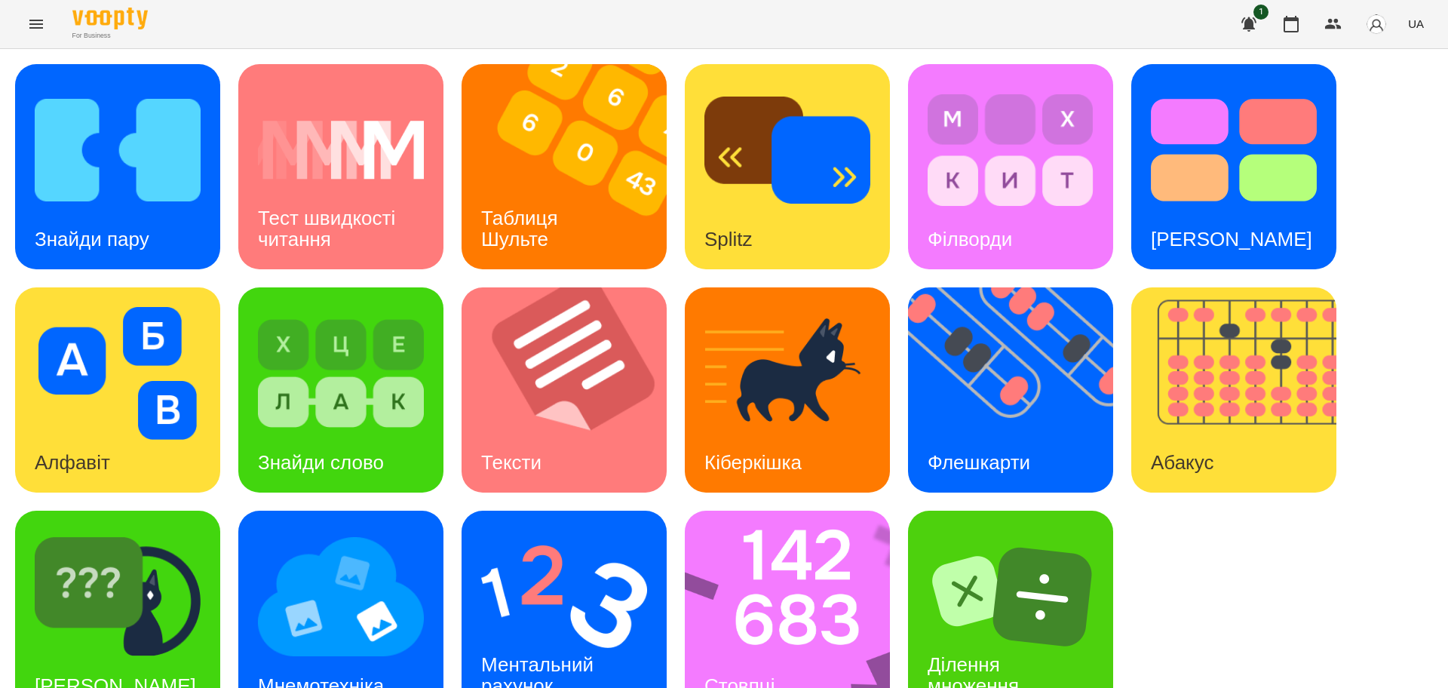
scroll to position [43, 0]
click at [629, 403] on img at bounding box center [573, 389] width 224 height 205
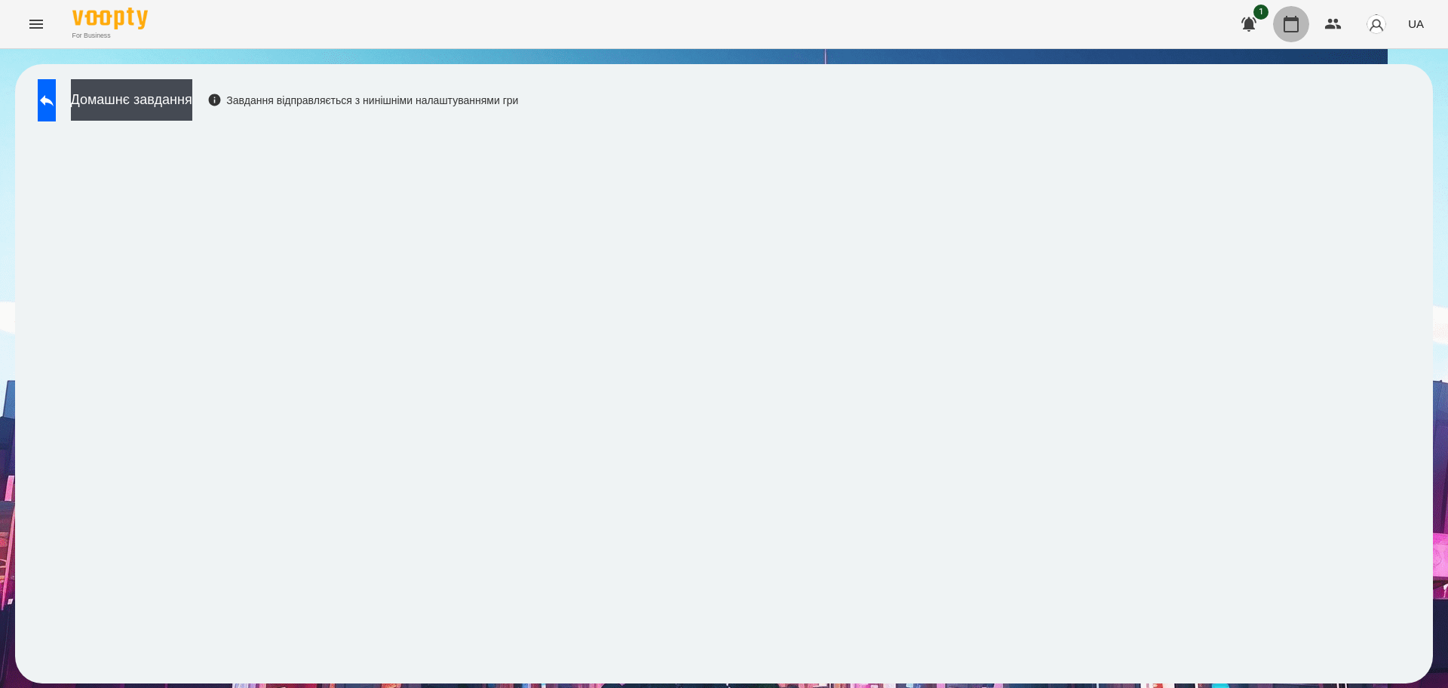
click at [1293, 20] on icon "button" at bounding box center [1290, 24] width 15 height 17
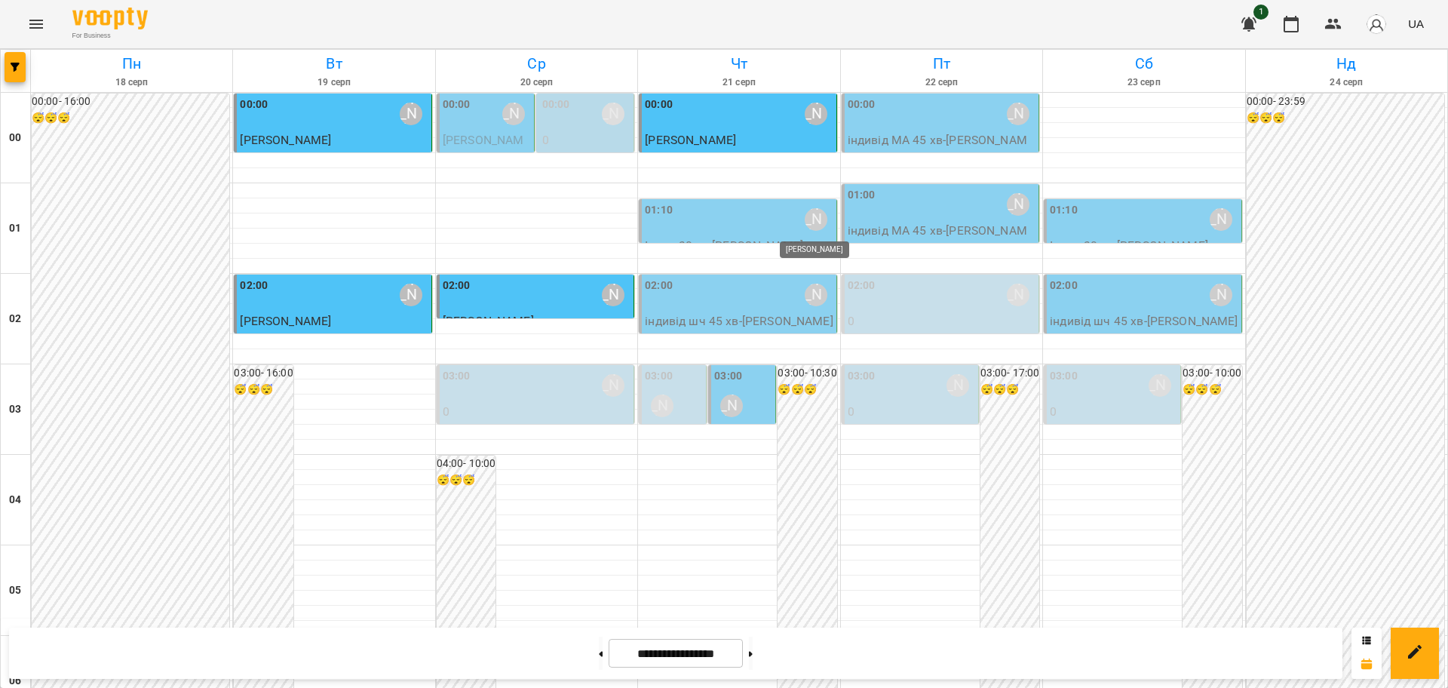
click at [809, 219] on div "[PERSON_NAME]" at bounding box center [816, 219] width 23 height 23
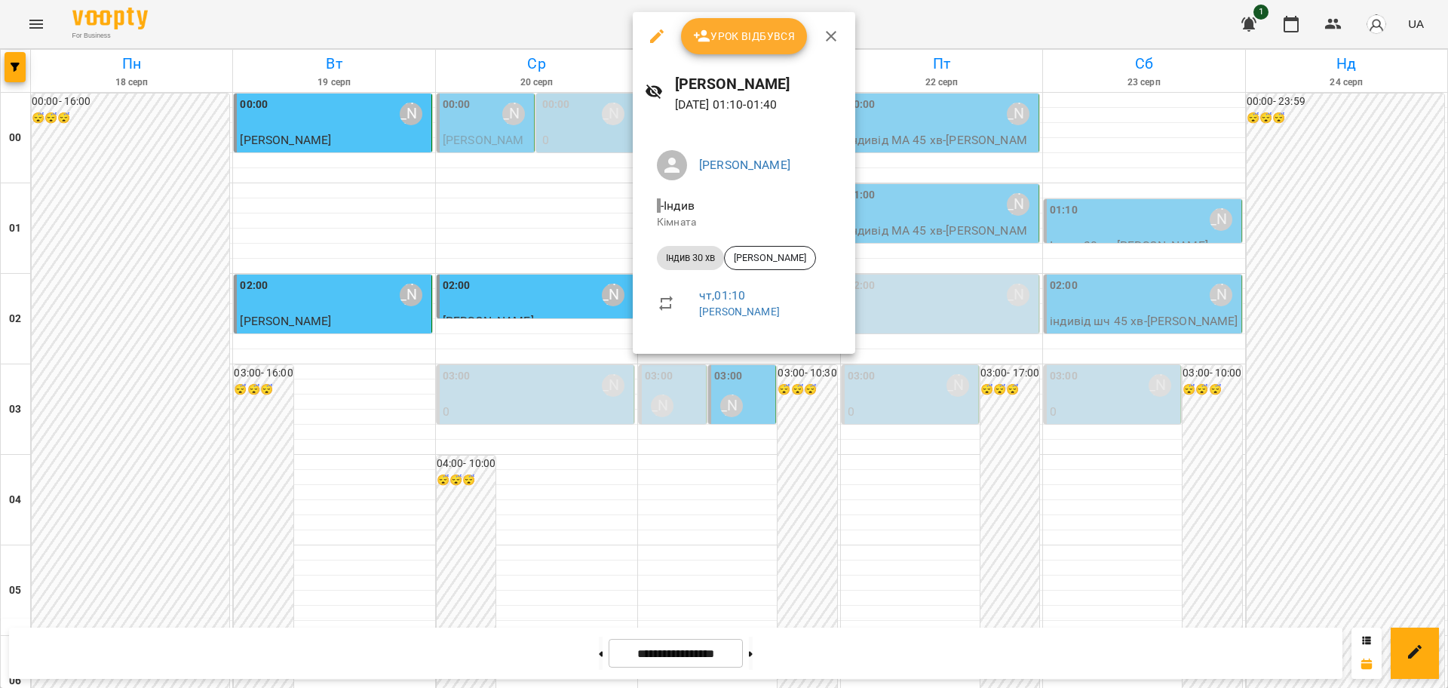
click at [750, 41] on span "Урок відбувся" at bounding box center [744, 36] width 103 height 18
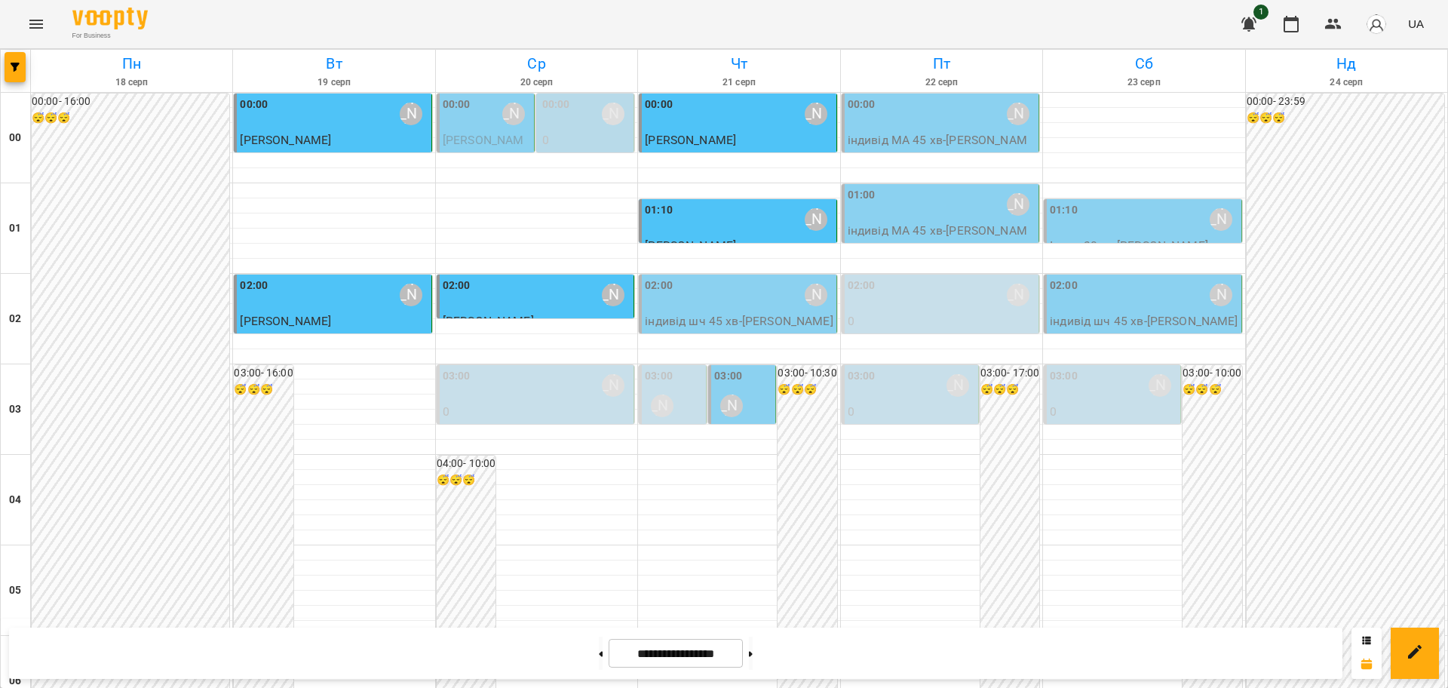
click at [720, 409] on div "[PERSON_NAME]" at bounding box center [731, 405] width 23 height 23
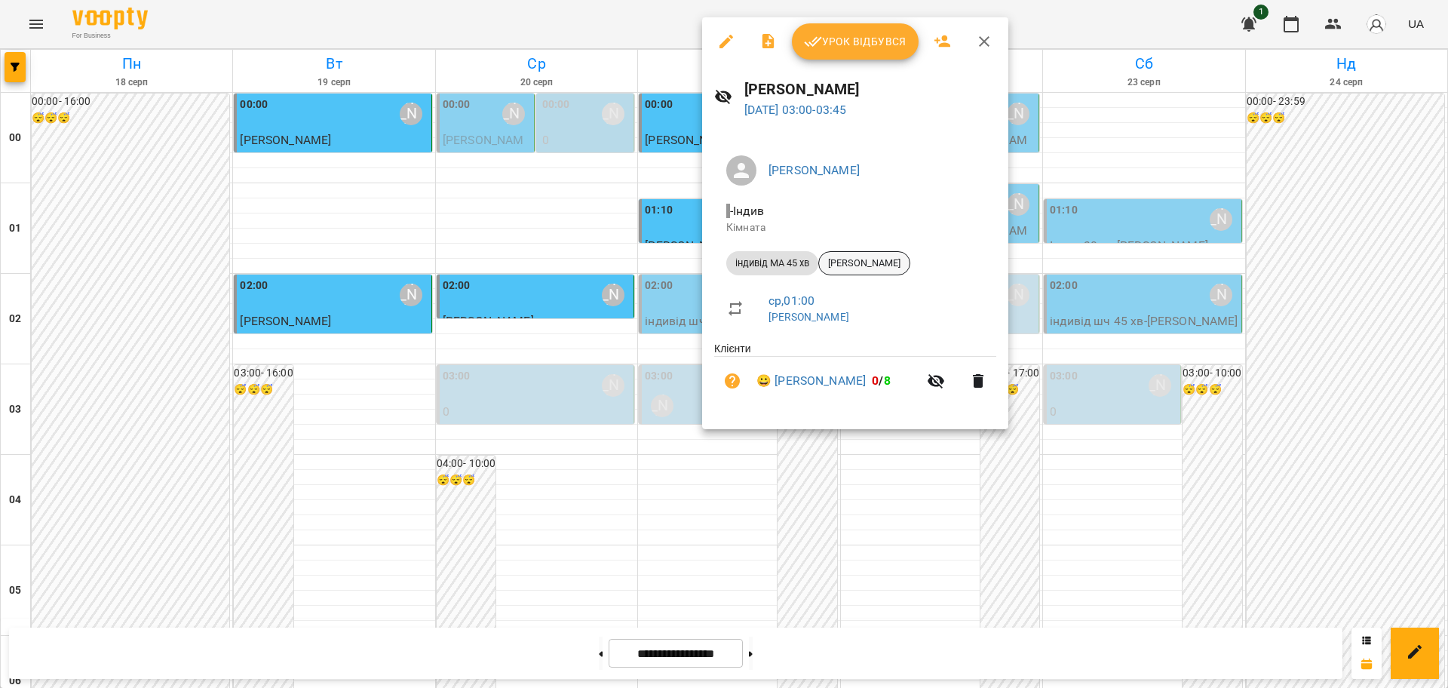
click at [899, 260] on span "[PERSON_NAME]" at bounding box center [864, 263] width 90 height 14
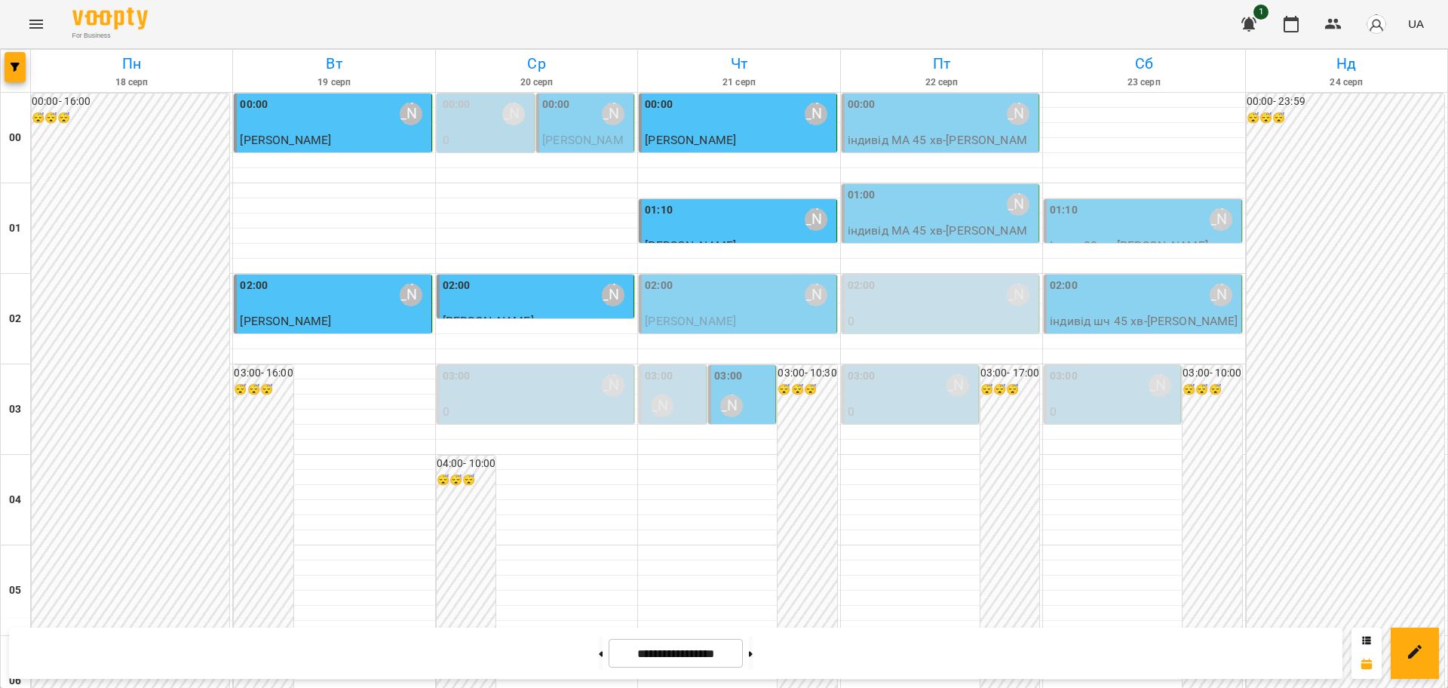
drag, startPoint x: 769, startPoint y: 652, endPoint x: 777, endPoint y: 624, distance: 28.9
click at [753, 652] on icon at bounding box center [751, 654] width 4 height 6
type input "**********"
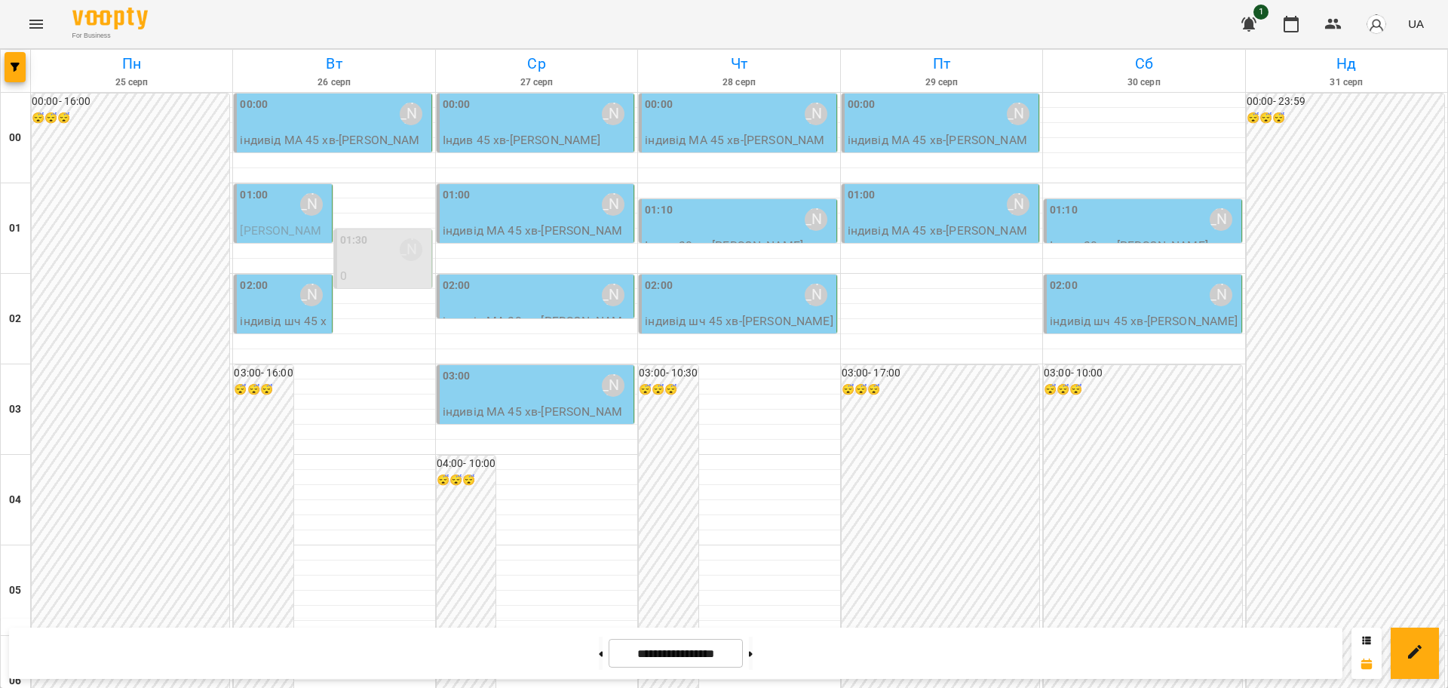
click at [40, 20] on icon "Menu" at bounding box center [36, 24] width 14 height 9
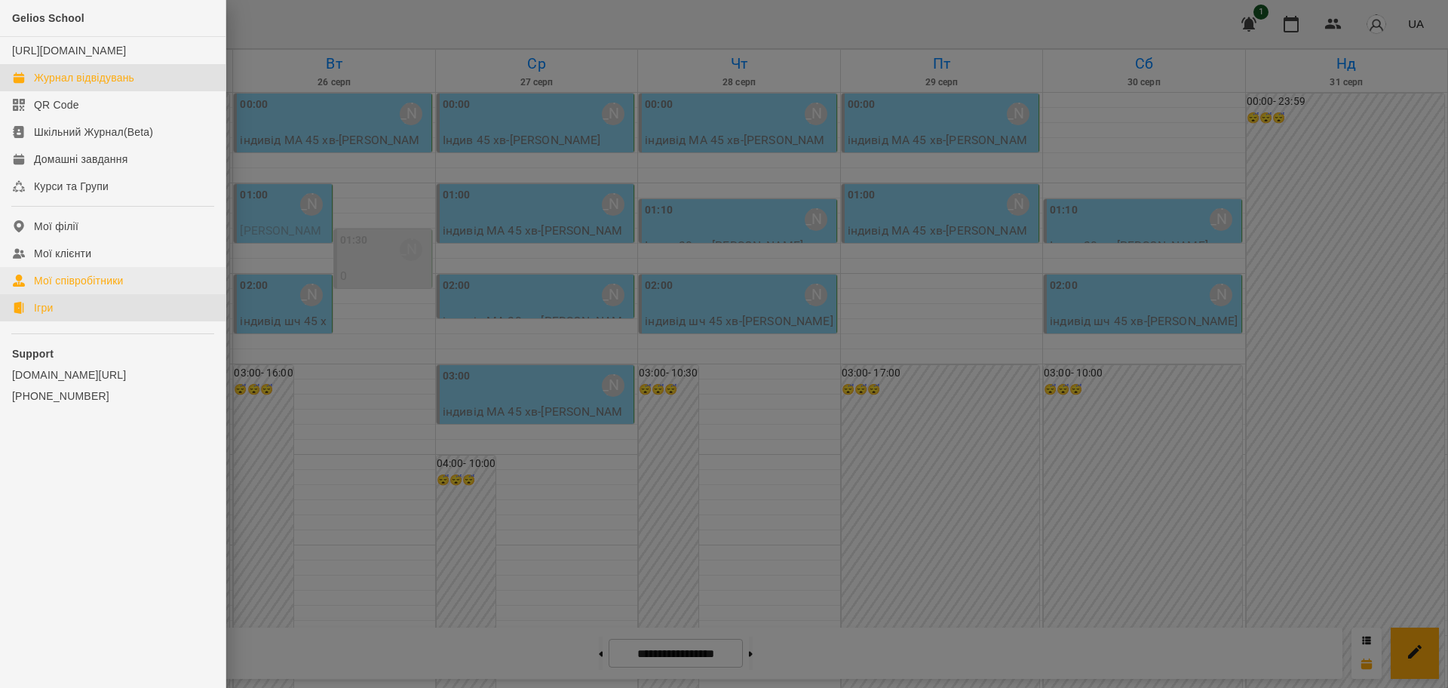
drag, startPoint x: 38, startPoint y: 320, endPoint x: 195, endPoint y: 285, distance: 160.1
click at [38, 315] on div "Ігри" at bounding box center [43, 307] width 19 height 15
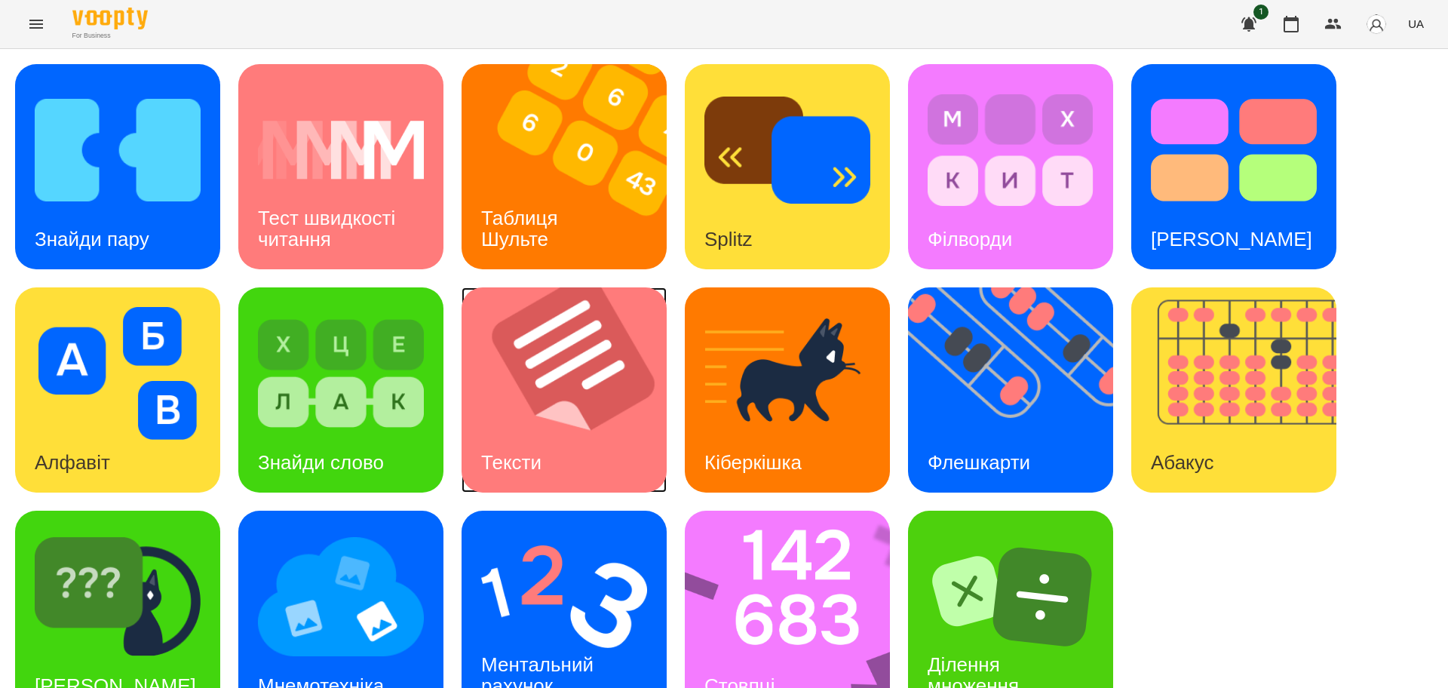
click at [575, 432] on img at bounding box center [573, 389] width 224 height 205
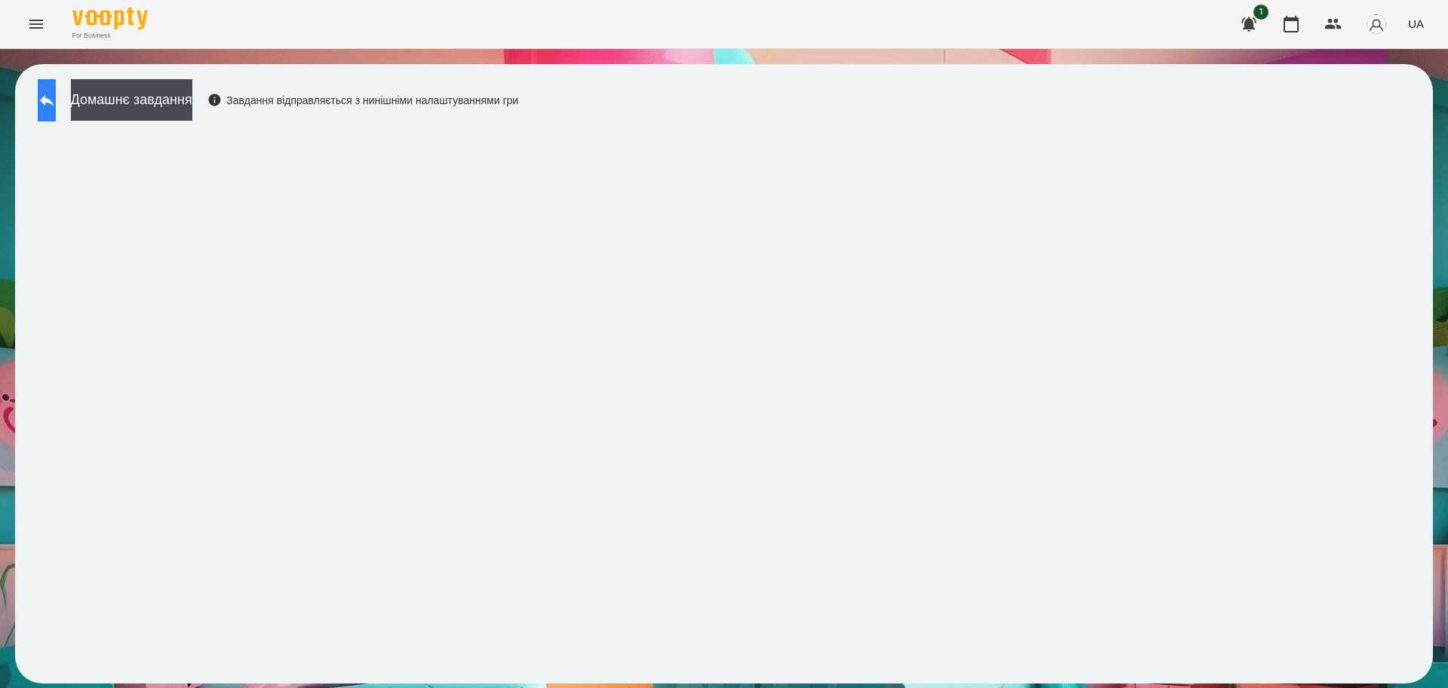
click at [56, 92] on button at bounding box center [47, 100] width 18 height 42
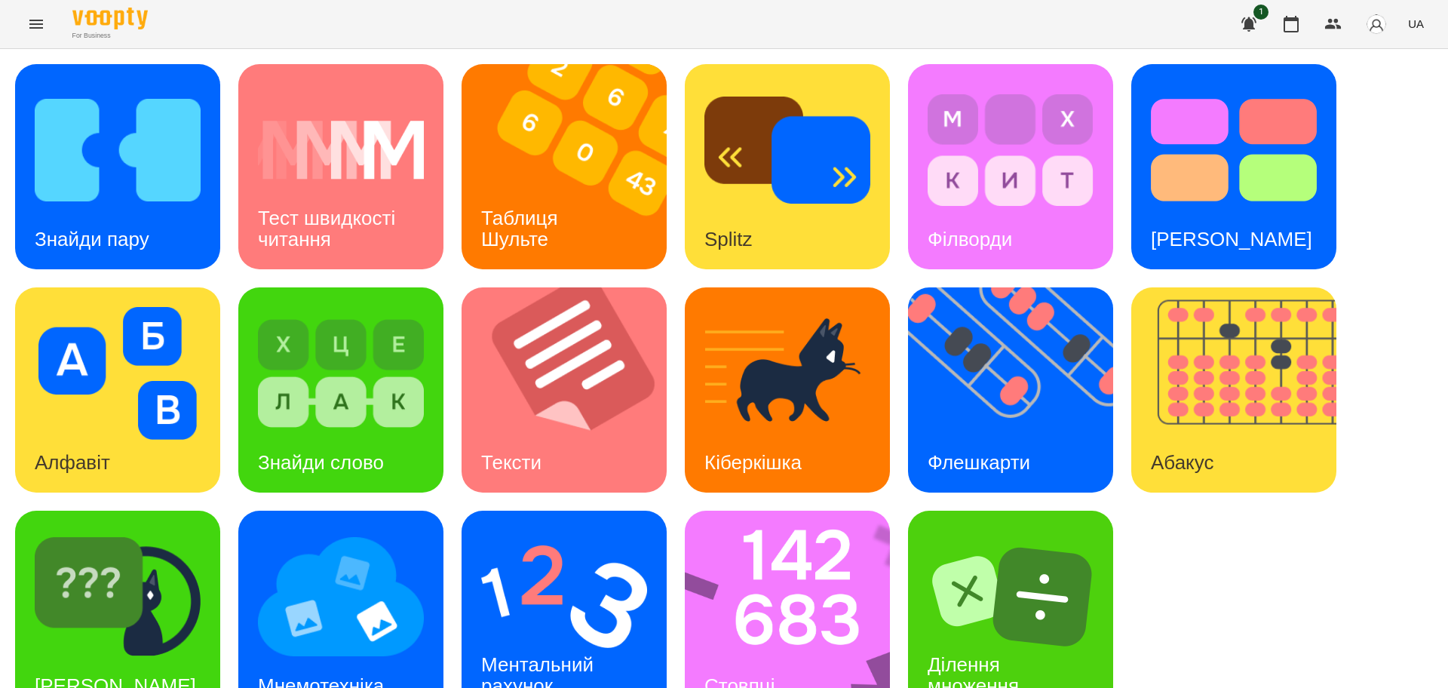
scroll to position [43, 0]
click at [192, 581] on img at bounding box center [118, 596] width 166 height 133
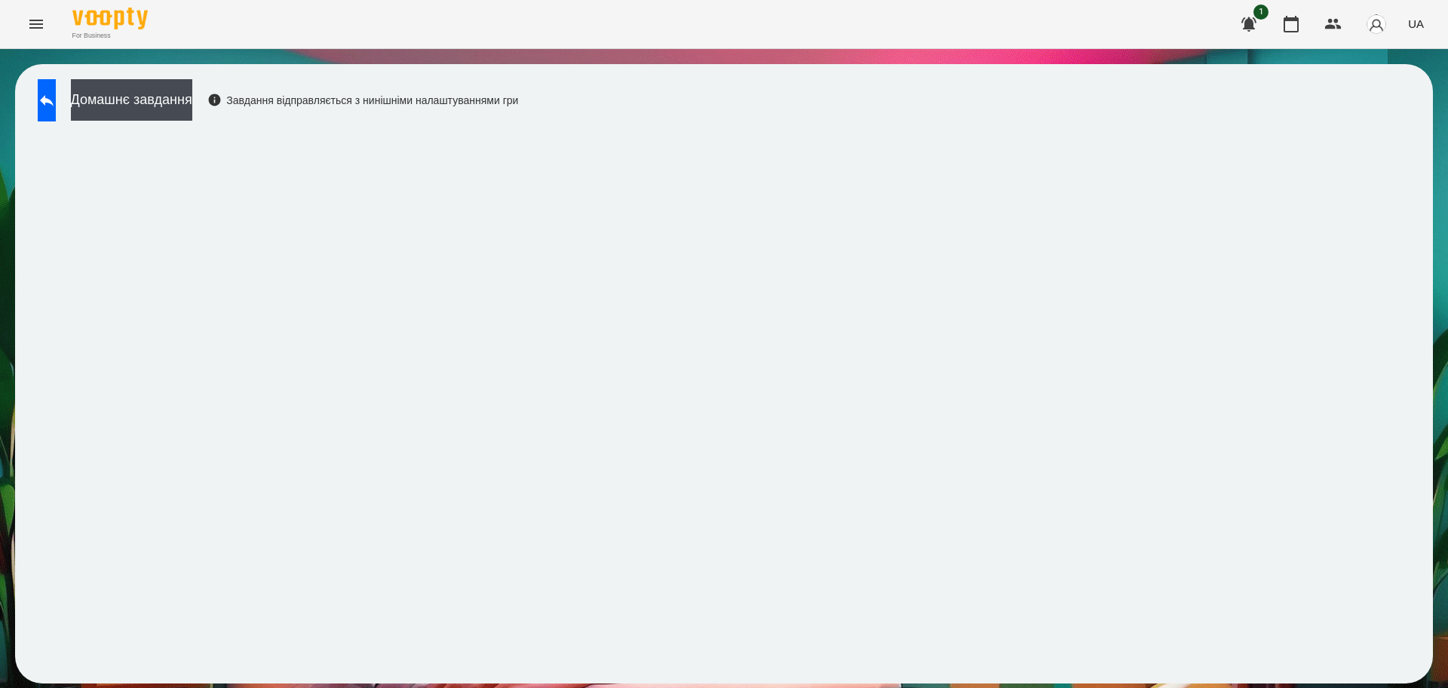
click at [1335, 121] on div "Домашнє завдання Завдання відправляється з нинішніми налаштуваннями гри" at bounding box center [724, 373] width 1418 height 619
click at [54, 101] on icon at bounding box center [47, 100] width 14 height 11
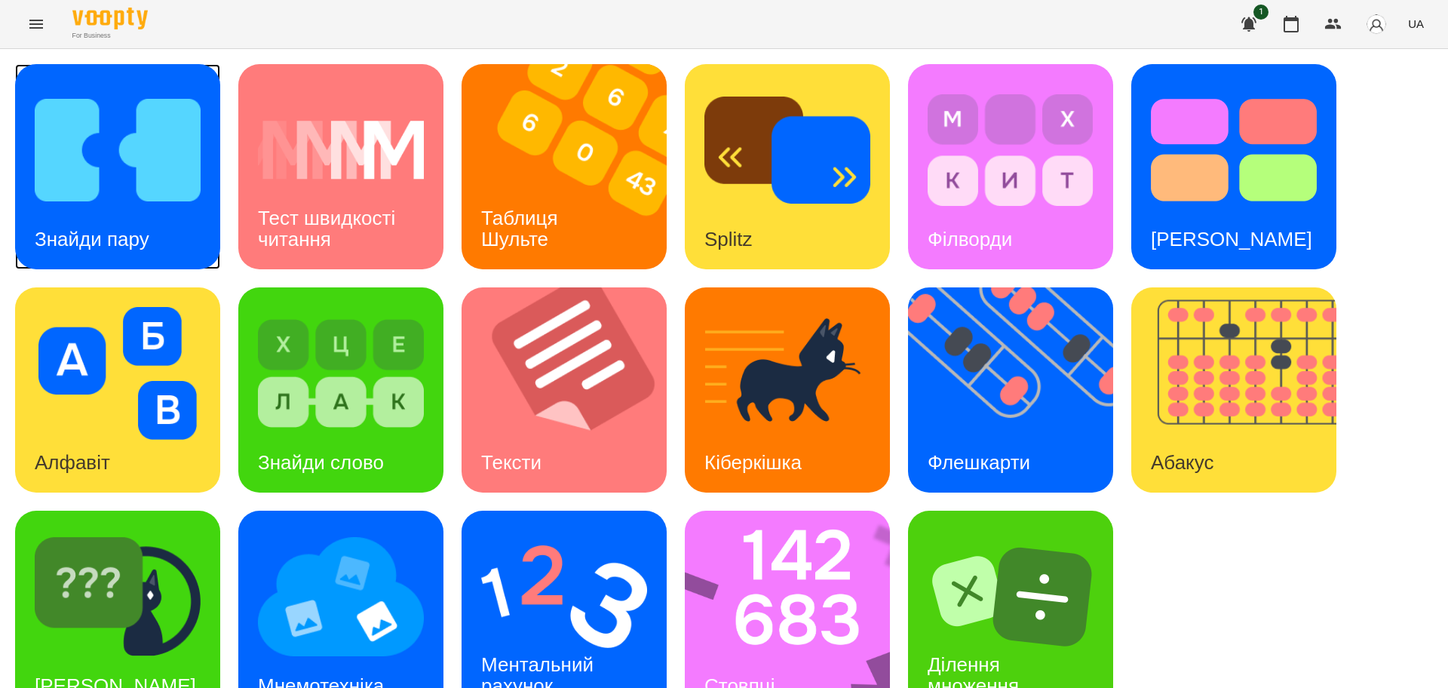
click at [135, 190] on img at bounding box center [118, 150] width 166 height 133
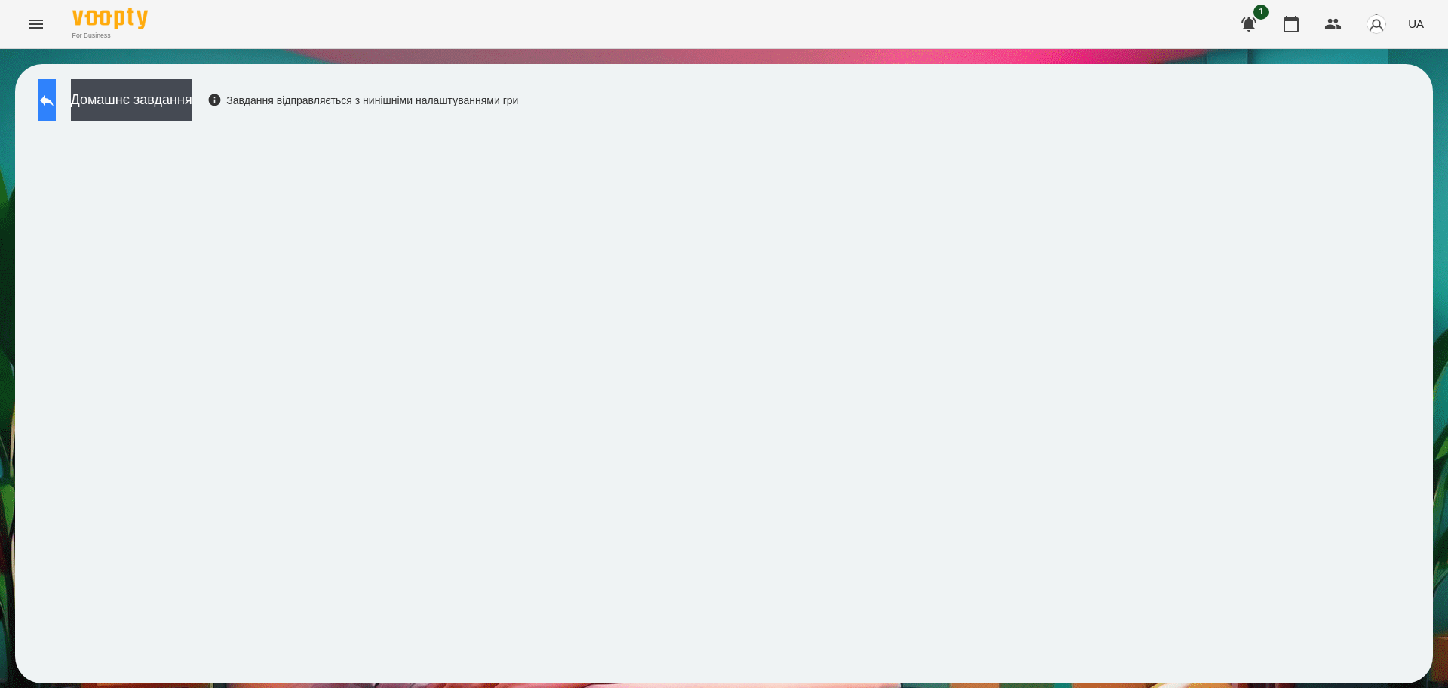
click at [56, 85] on button at bounding box center [47, 100] width 18 height 42
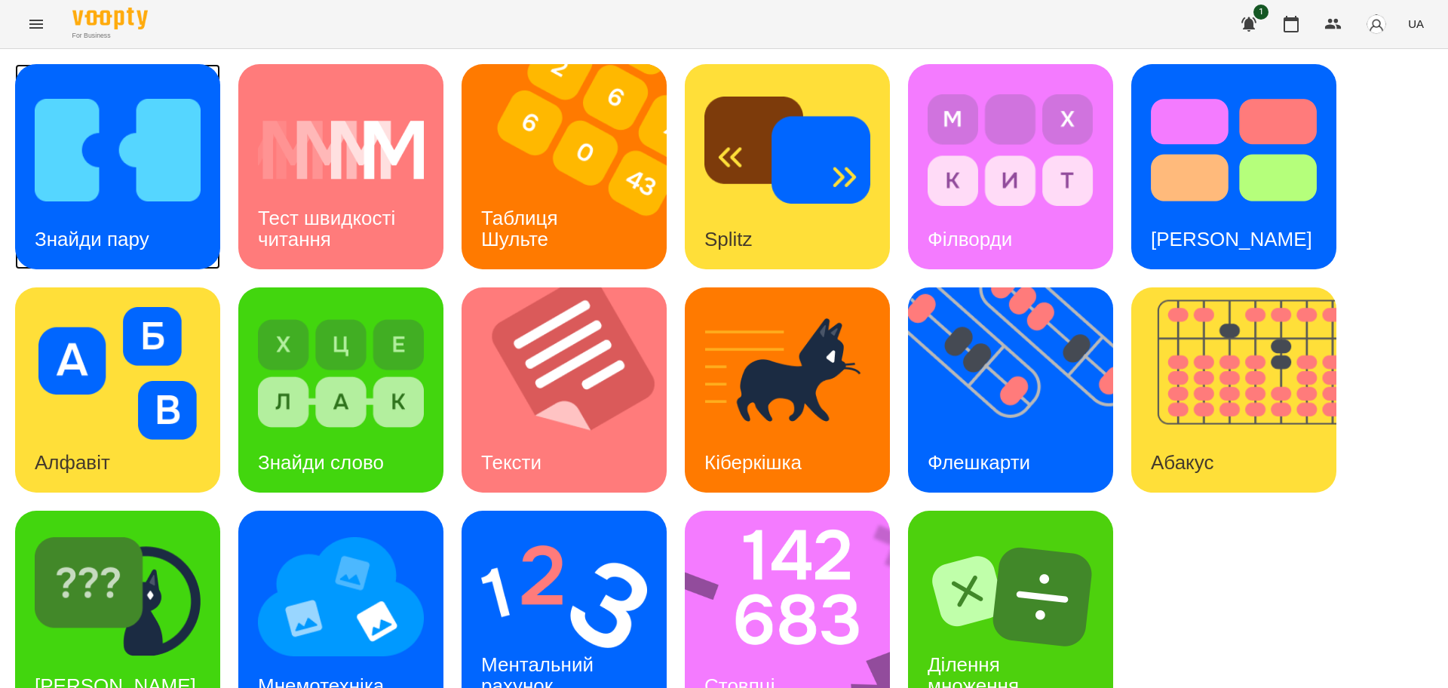
click at [97, 189] on img at bounding box center [118, 150] width 166 height 133
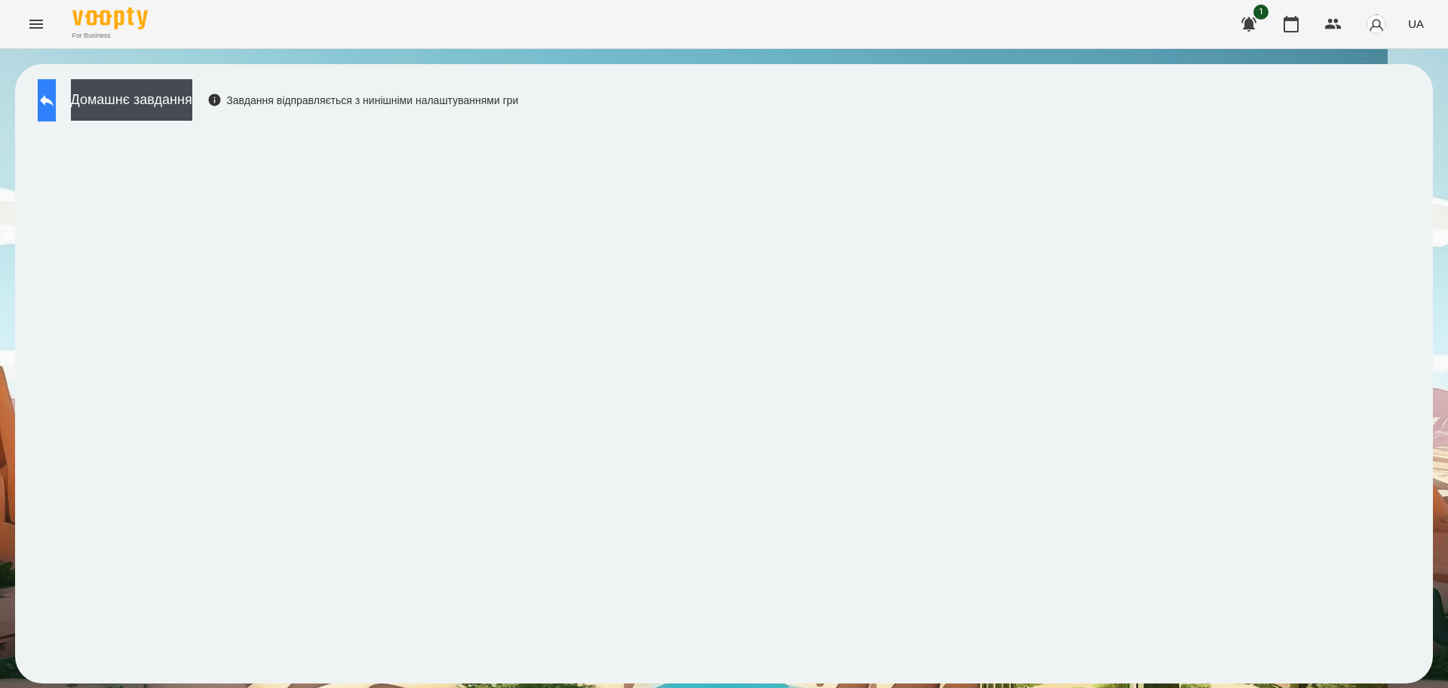
click at [56, 102] on button at bounding box center [47, 100] width 18 height 42
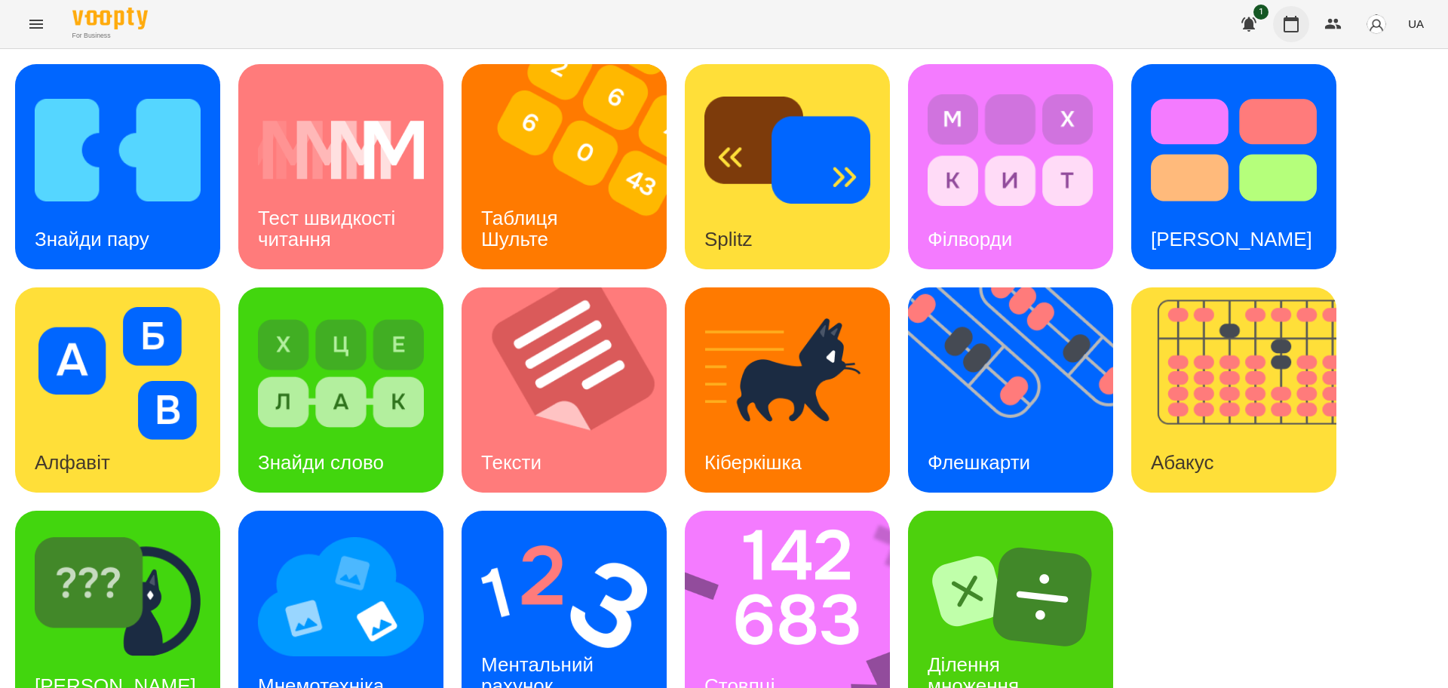
click at [1296, 18] on icon "button" at bounding box center [1290, 24] width 15 height 17
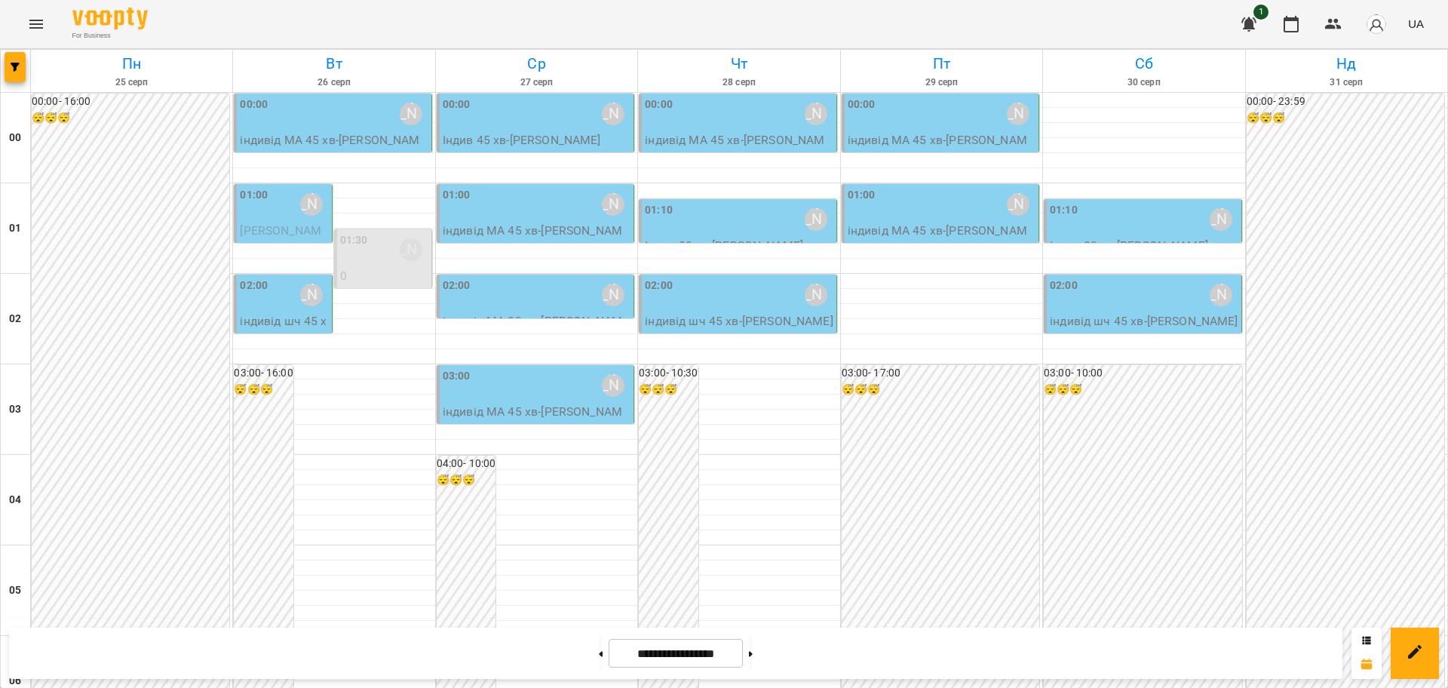
scroll to position [1645, 0]
click at [753, 646] on button at bounding box center [751, 652] width 4 height 33
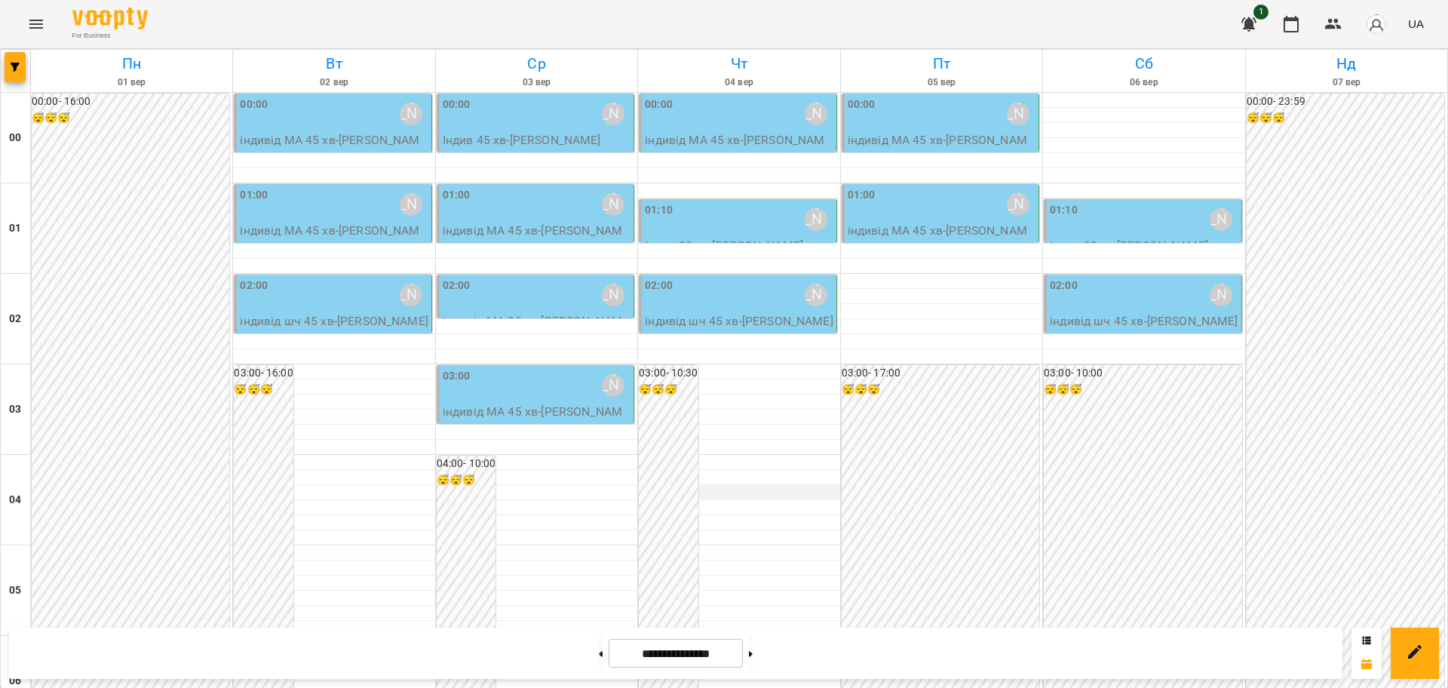
scroll to position [0, 0]
drag, startPoint x: 579, startPoint y: 658, endPoint x: 599, endPoint y: 641, distance: 25.7
click at [599, 656] on button at bounding box center [601, 652] width 4 height 33
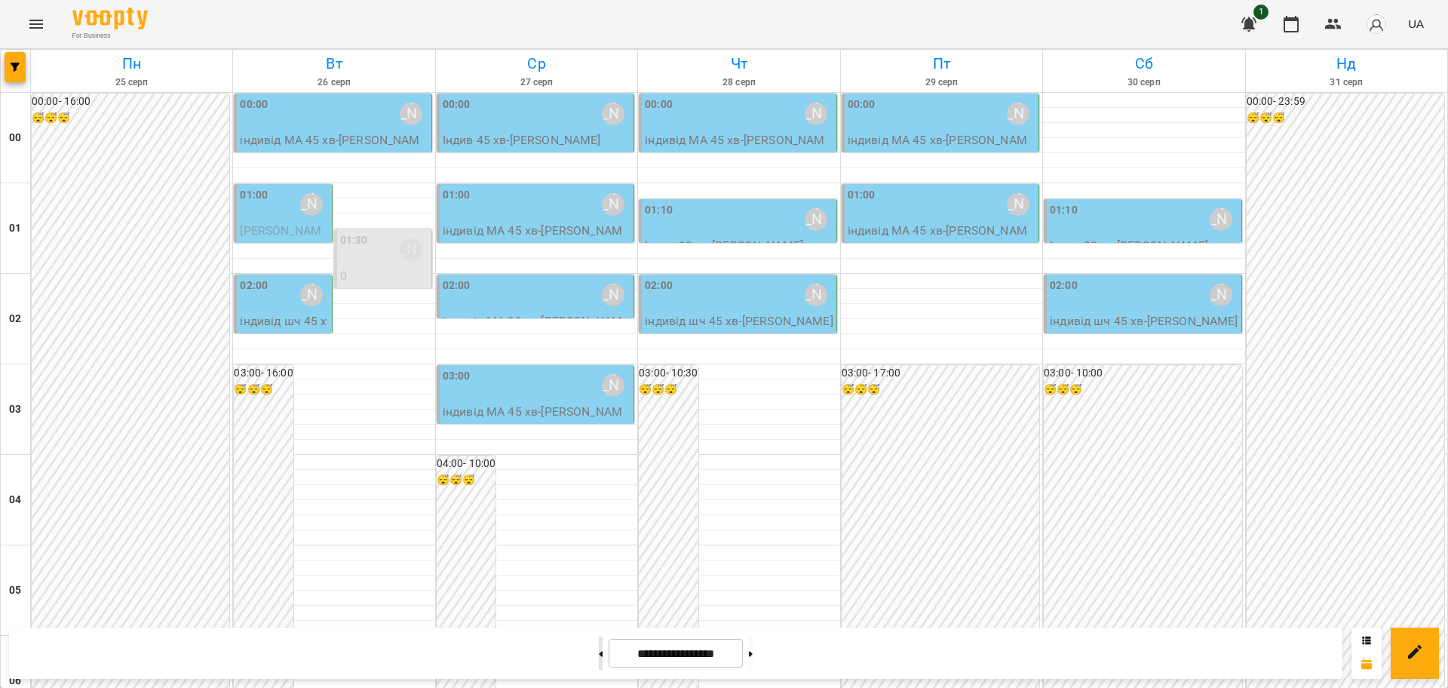
click at [599, 647] on button at bounding box center [601, 652] width 4 height 33
type input "**********"
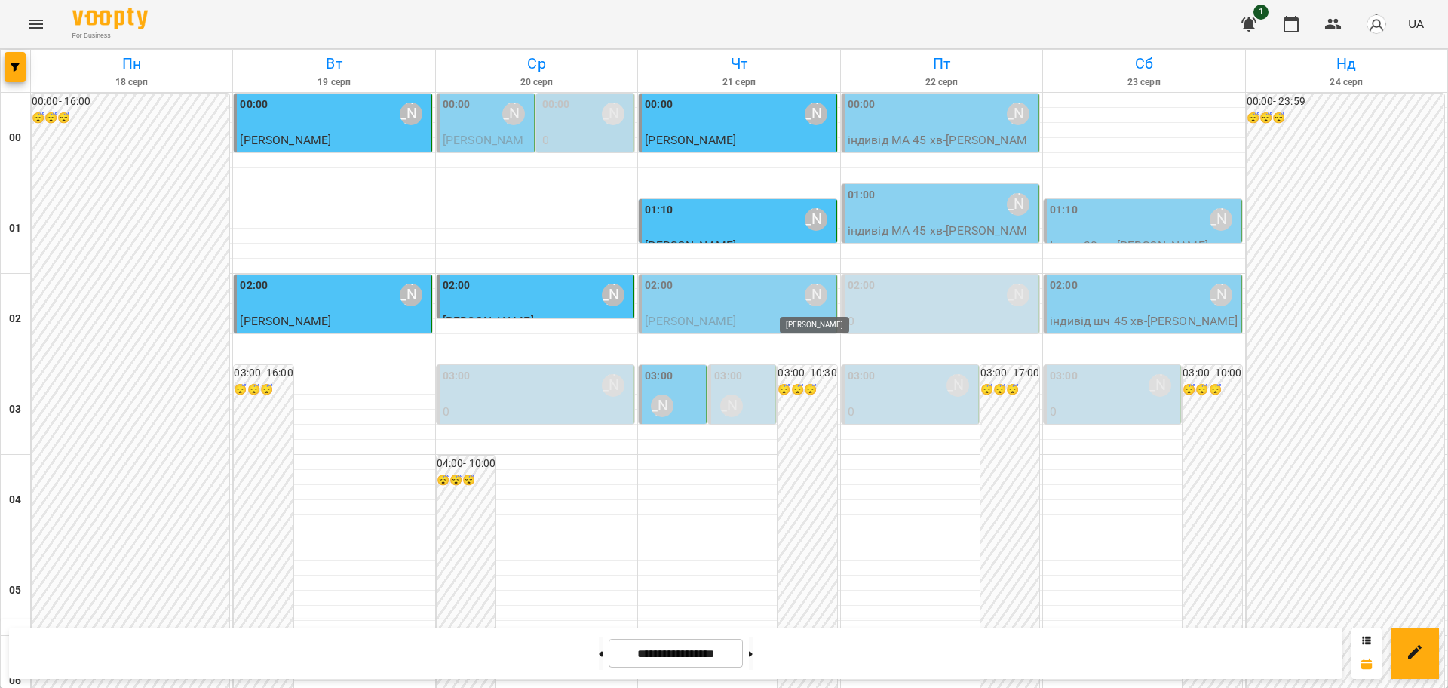
click at [805, 296] on div "[PERSON_NAME]" at bounding box center [816, 295] width 23 height 23
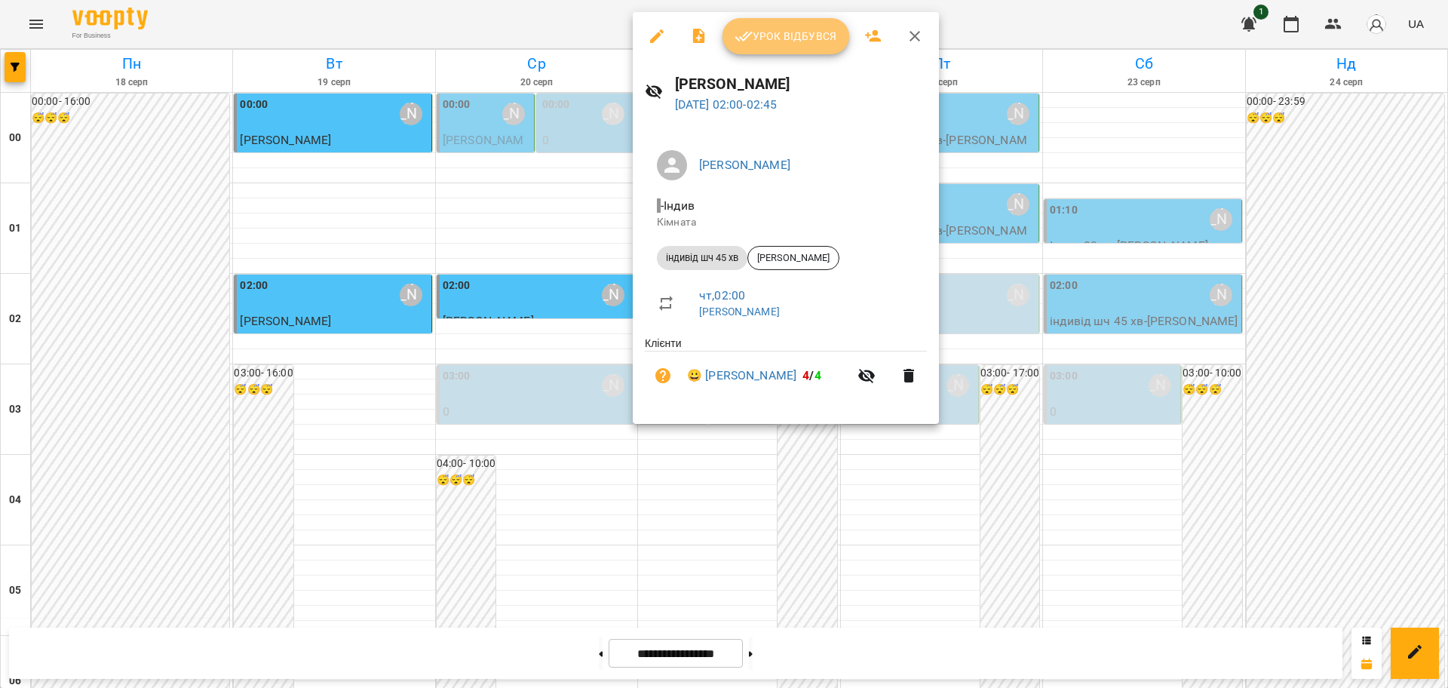
click at [784, 47] on button "Урок відбувся" at bounding box center [785, 36] width 127 height 36
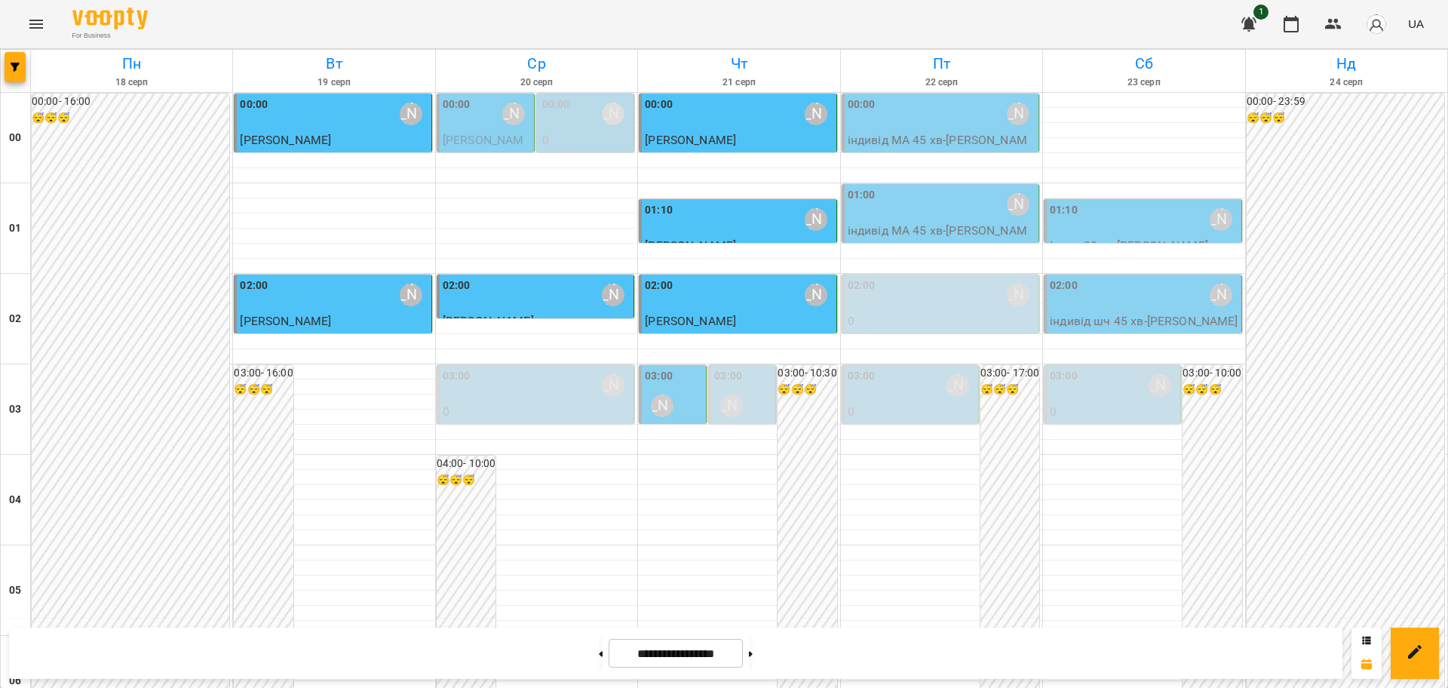
click at [35, 15] on icon "Menu" at bounding box center [36, 24] width 18 height 18
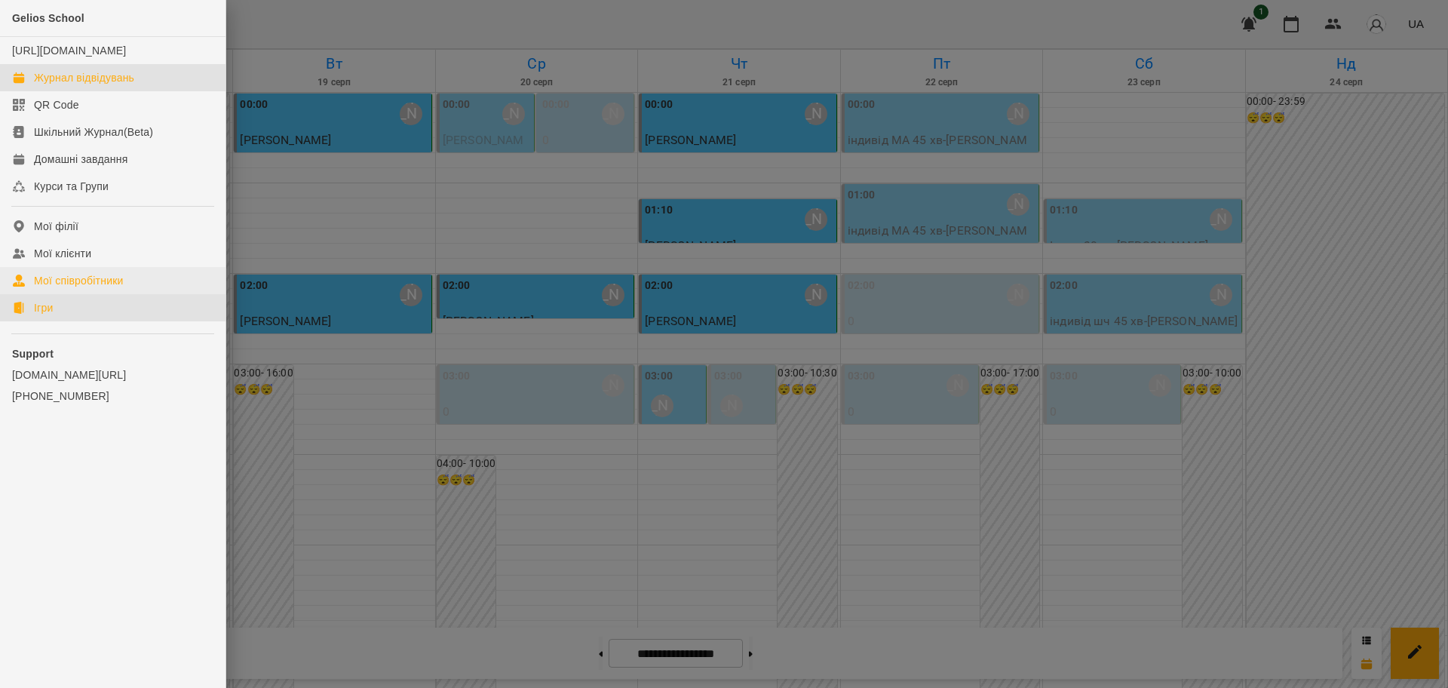
click at [41, 315] on div "Ігри" at bounding box center [43, 307] width 19 height 15
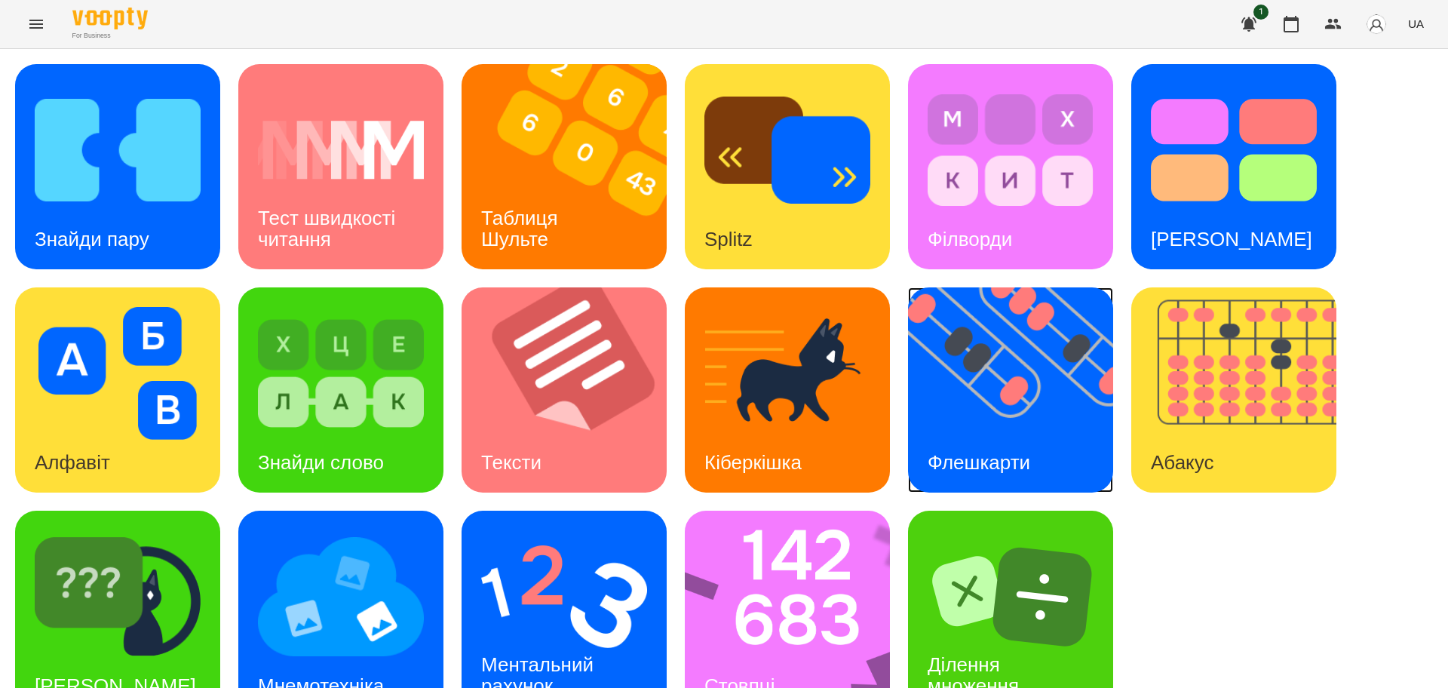
click at [1013, 388] on img at bounding box center [1020, 389] width 224 height 205
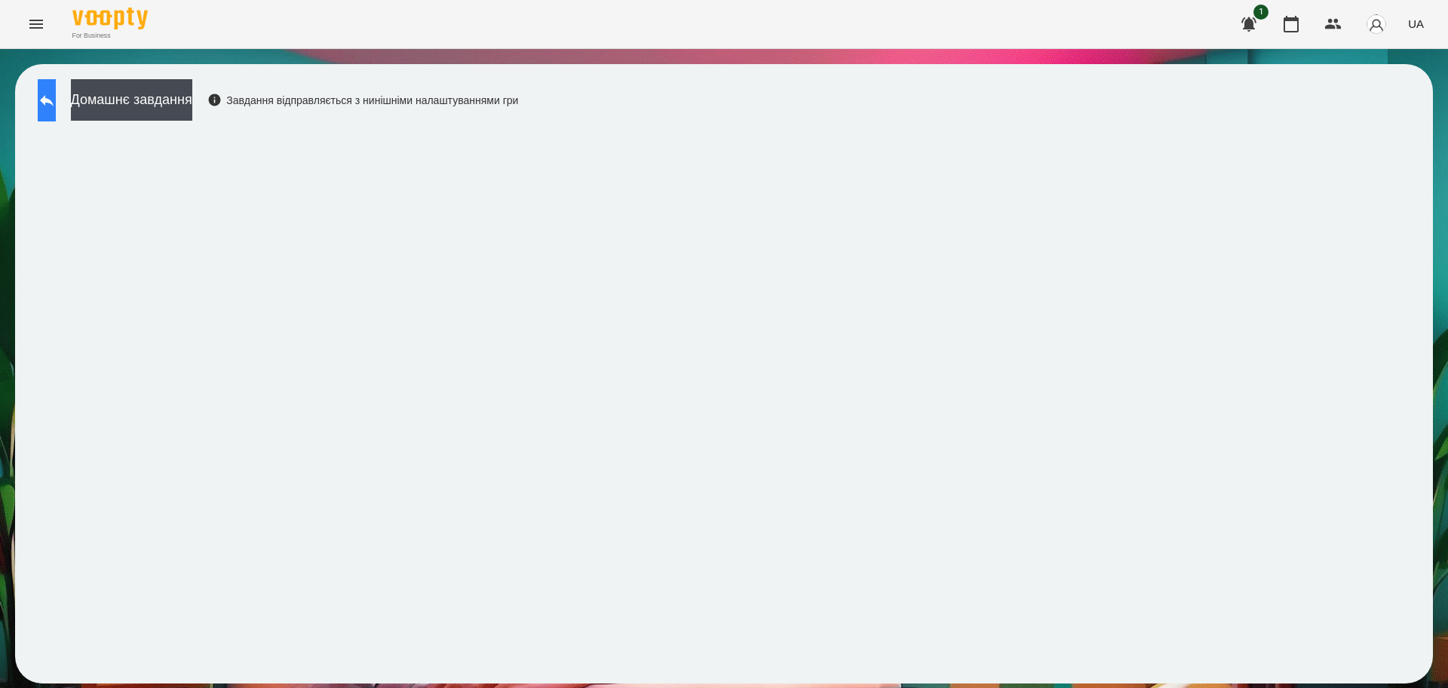
click at [56, 96] on icon at bounding box center [47, 100] width 18 height 18
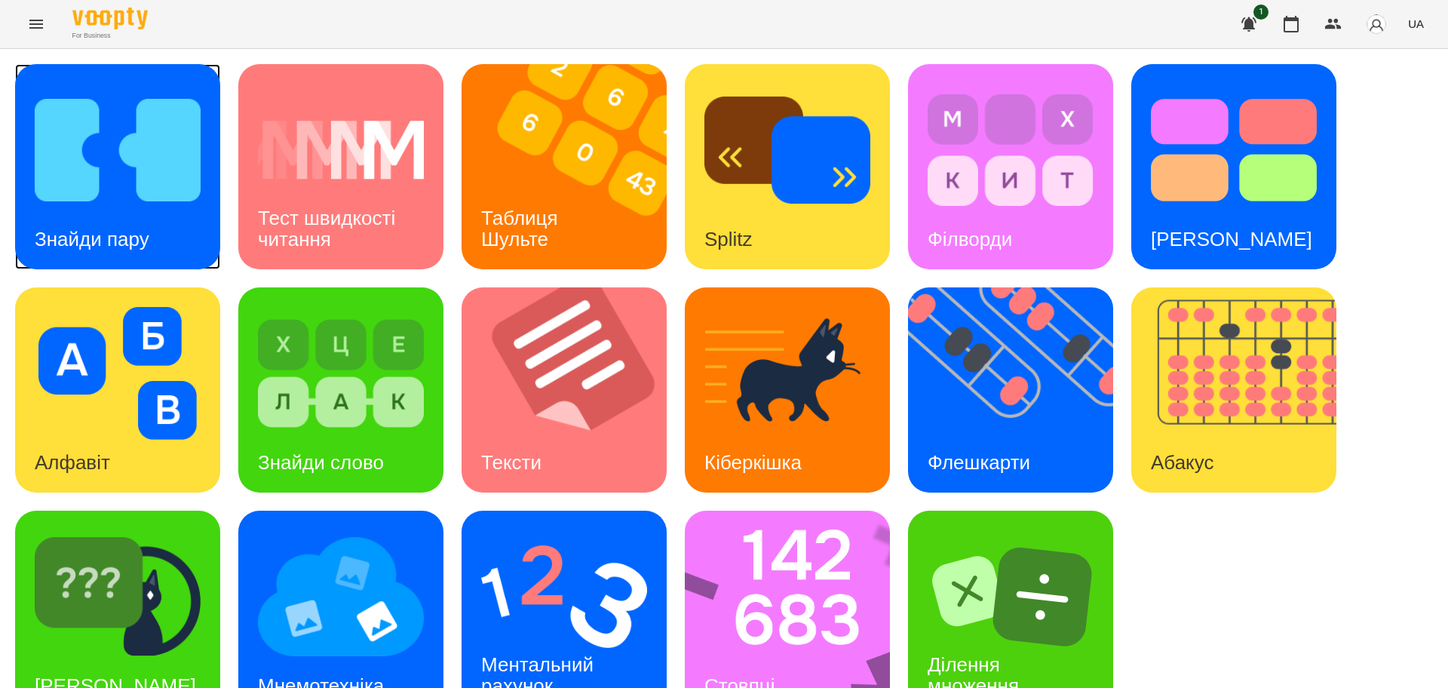
click at [82, 176] on img at bounding box center [118, 150] width 166 height 133
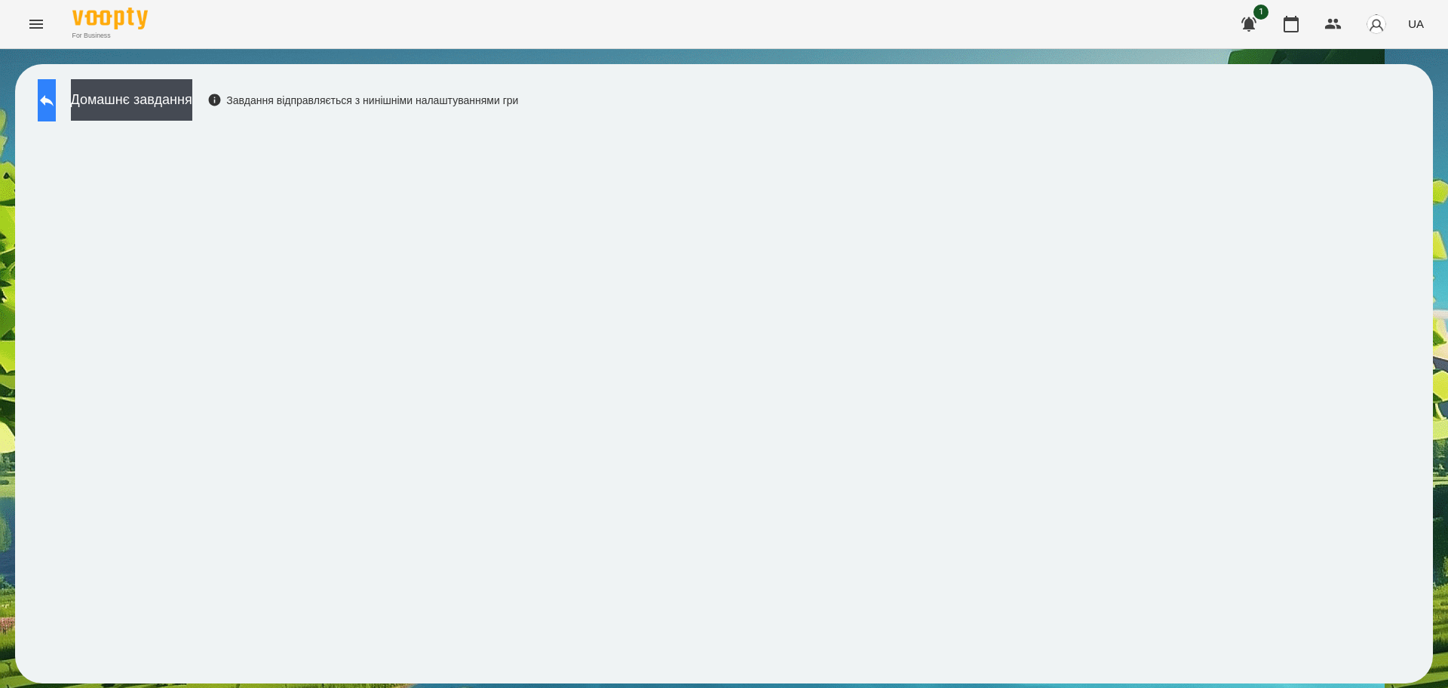
click at [53, 92] on icon at bounding box center [47, 100] width 18 height 18
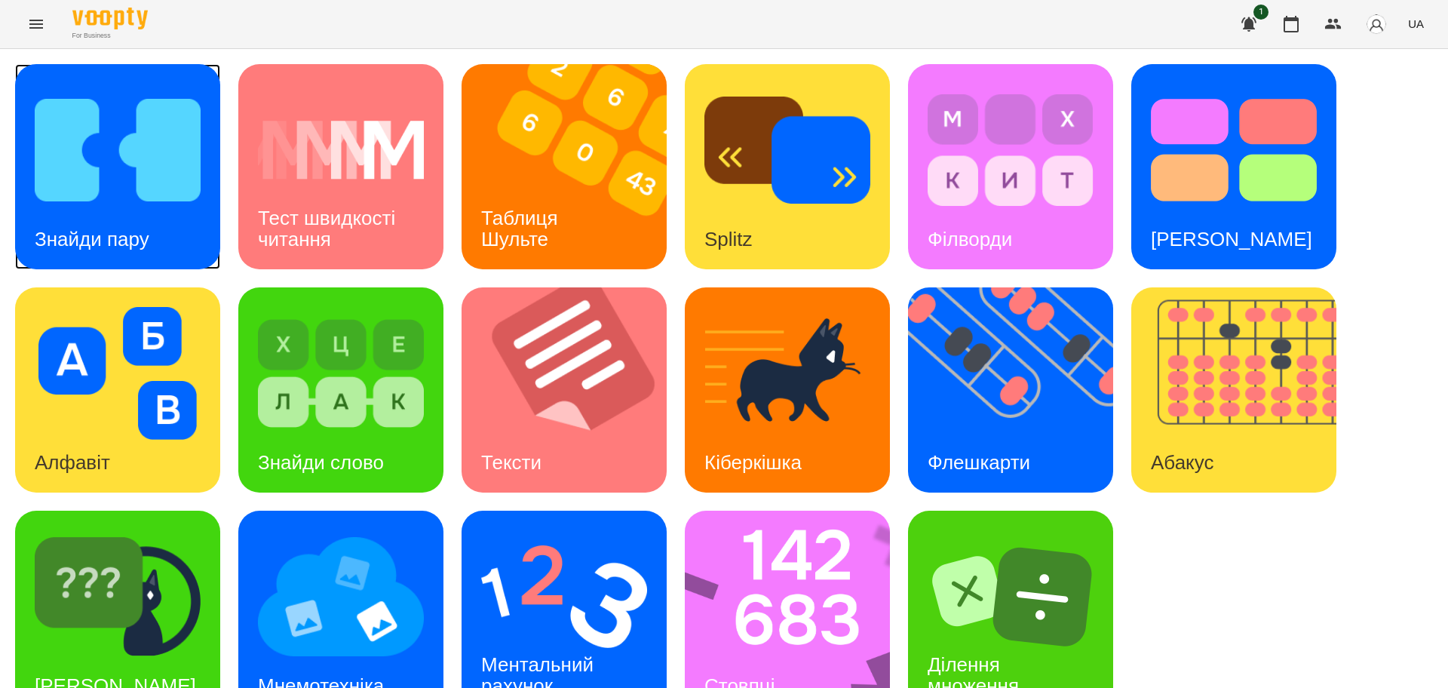
click at [123, 203] on img at bounding box center [118, 150] width 166 height 133
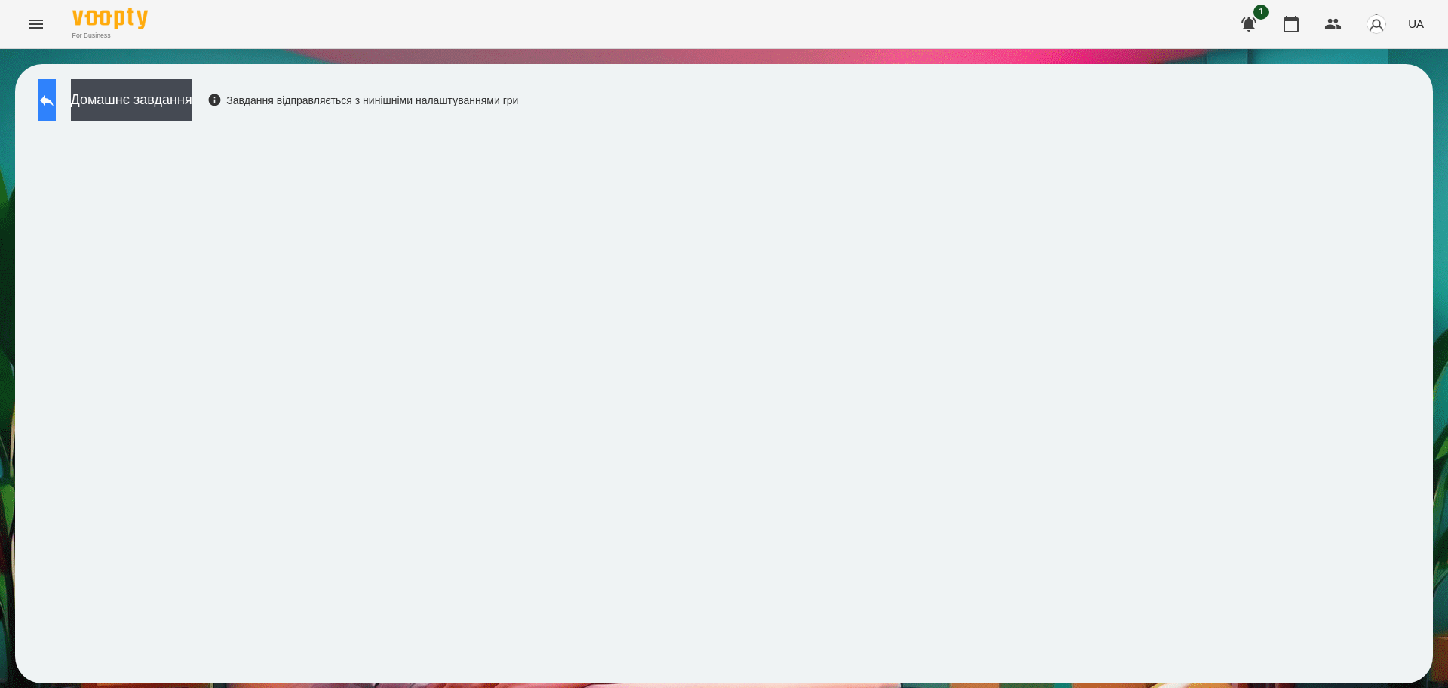
click at [54, 103] on icon at bounding box center [47, 100] width 14 height 11
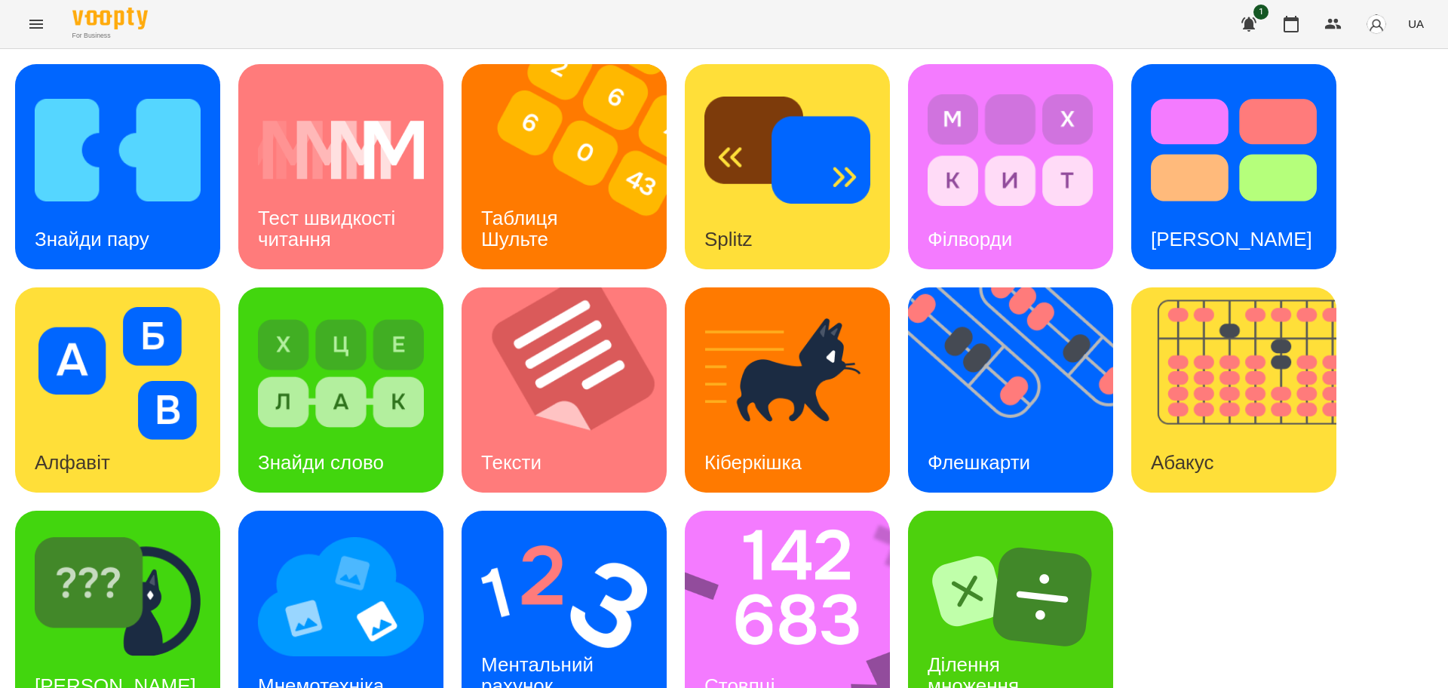
scroll to position [43, 0]
click at [768, 596] on img at bounding box center [797, 612] width 225 height 205
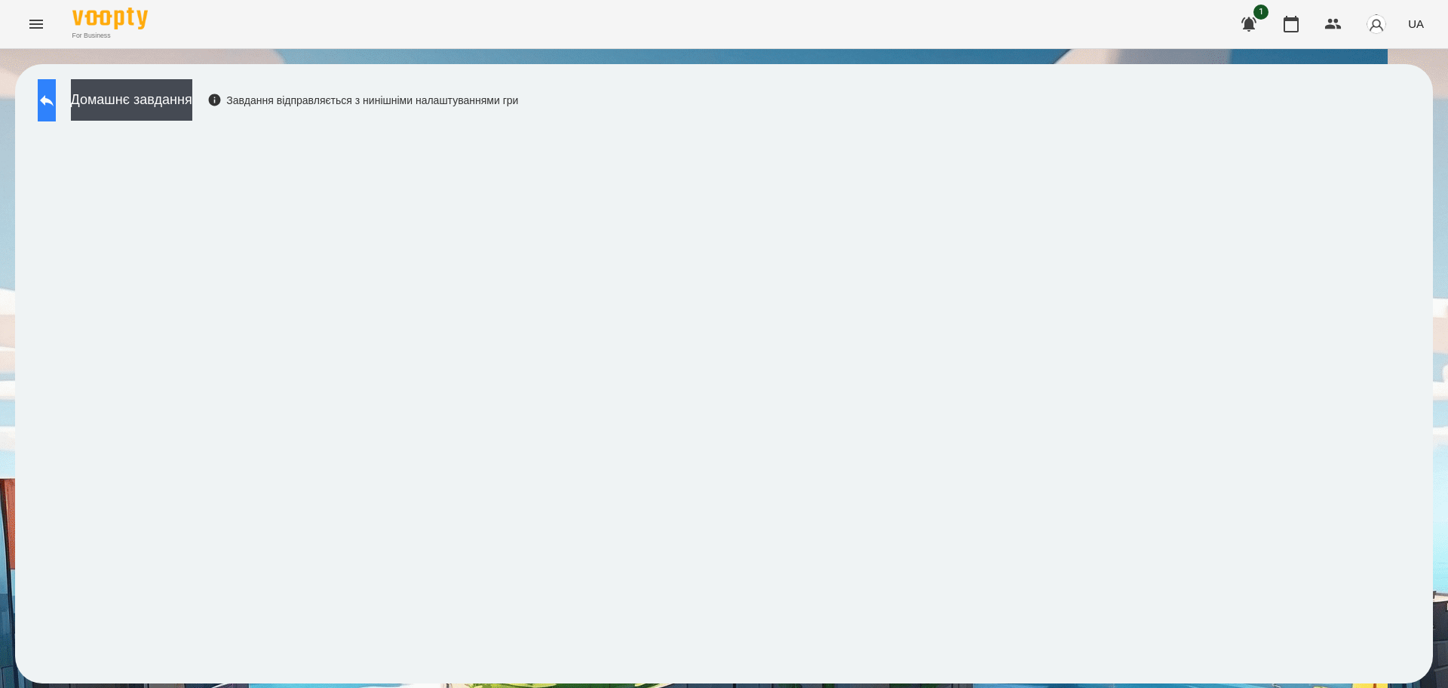
click at [47, 106] on button at bounding box center [47, 100] width 18 height 42
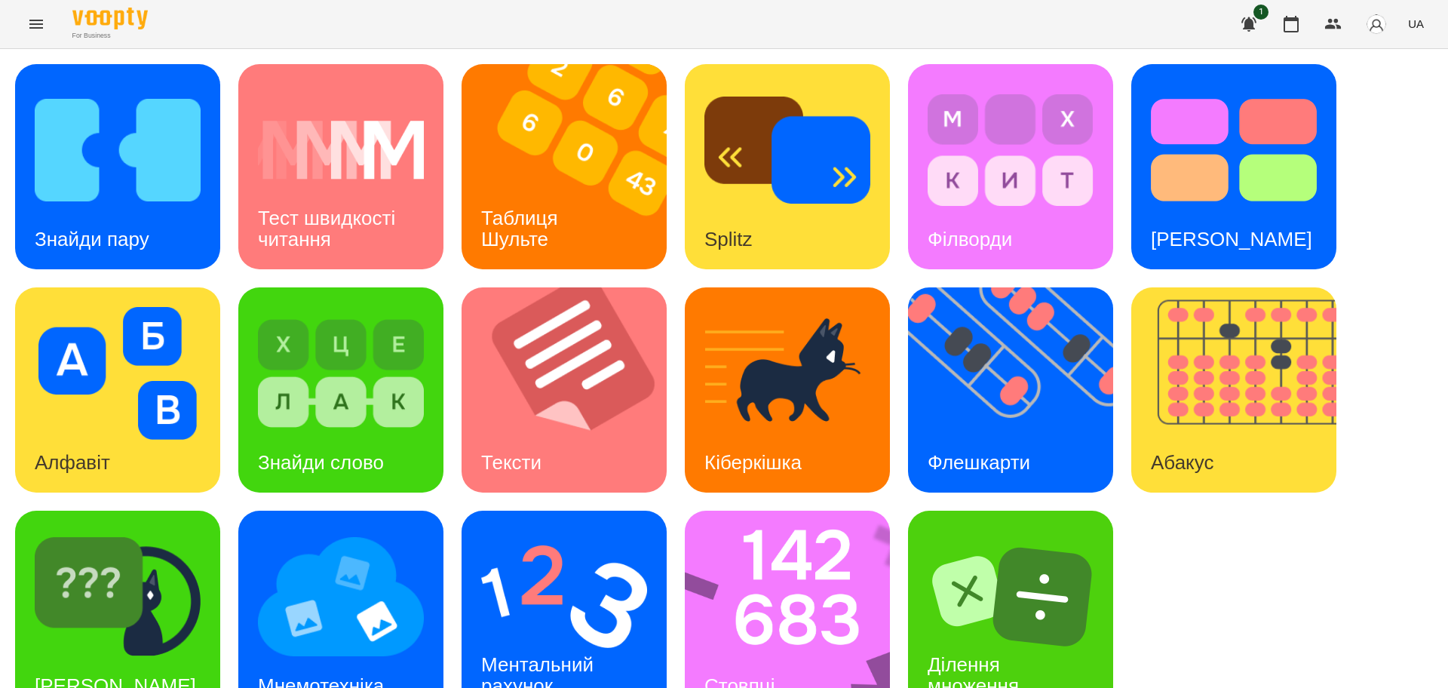
scroll to position [43, 0]
click at [570, 587] on img at bounding box center [564, 596] width 166 height 133
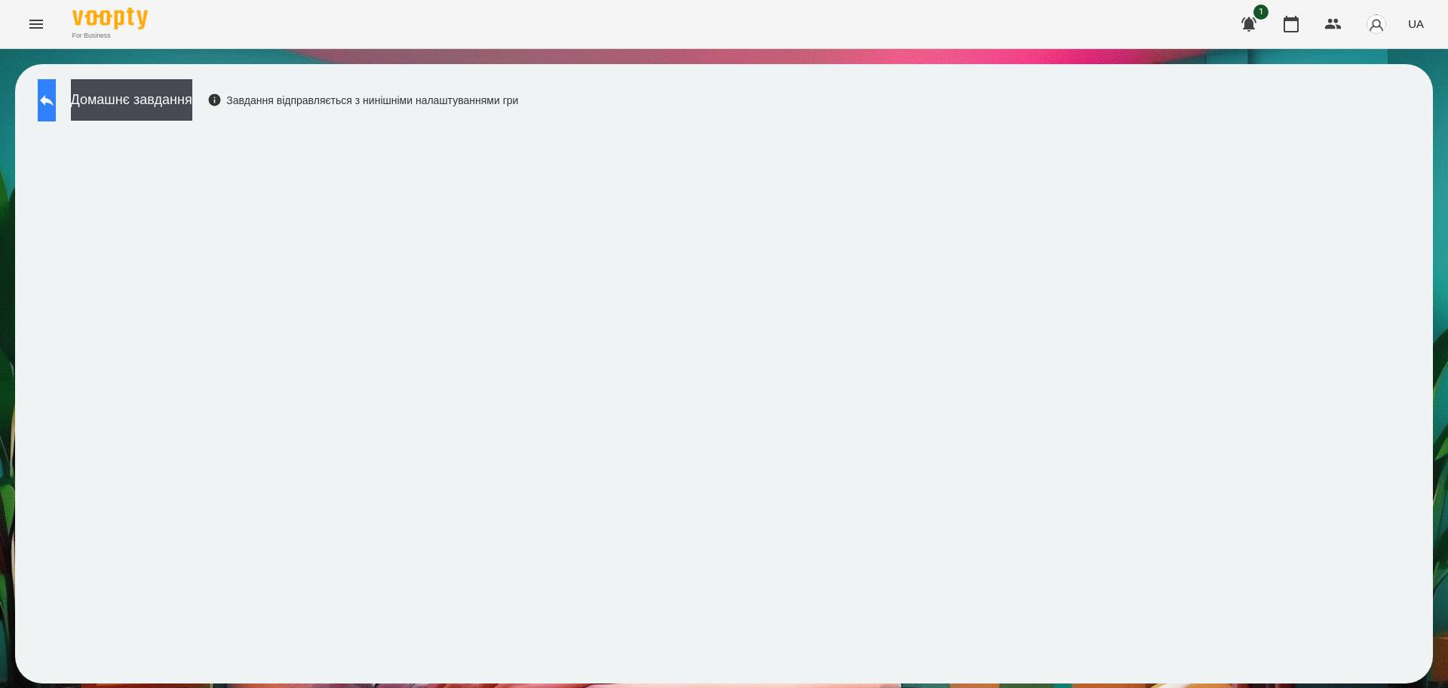
click at [56, 111] on button at bounding box center [47, 100] width 18 height 42
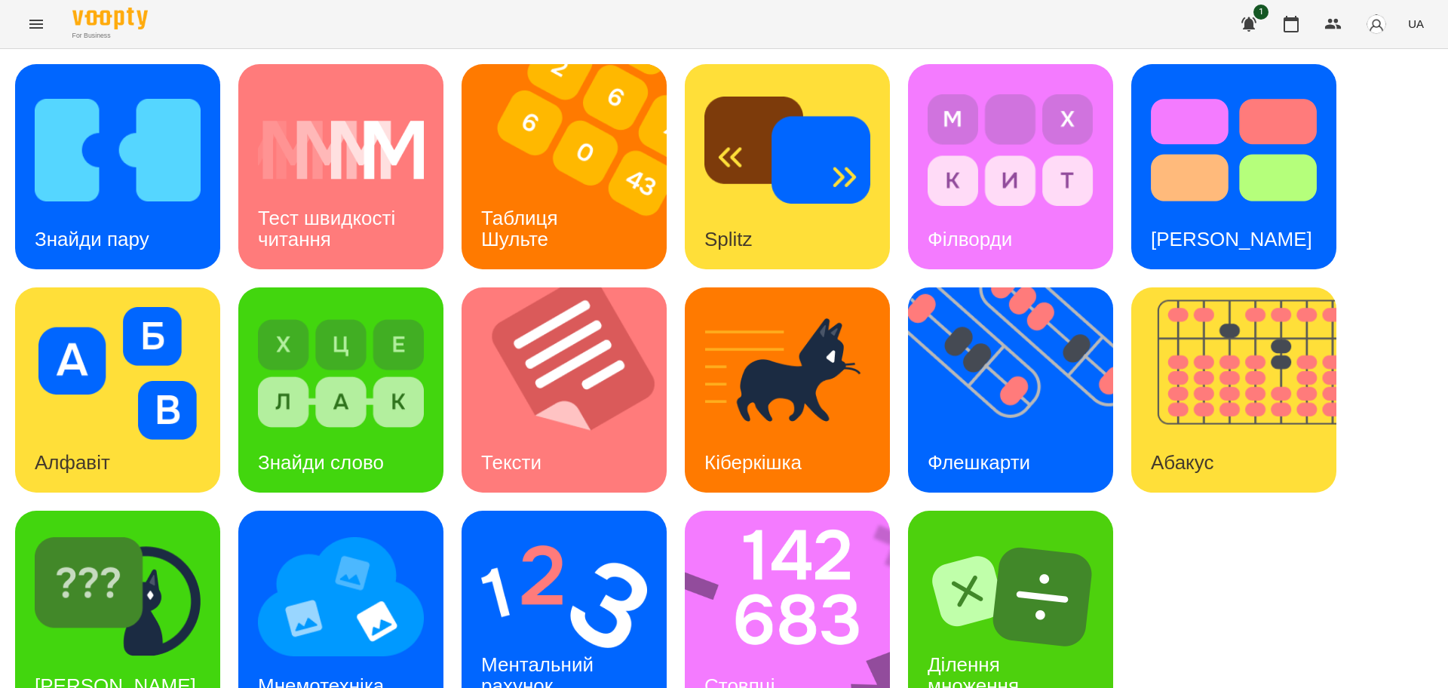
drag, startPoint x: 1259, startPoint y: 568, endPoint x: 1283, endPoint y: 541, distance: 36.3
click at [1260, 568] on div "Знайди пару Тест швидкості читання Таблиця [PERSON_NAME] Splitz Філворди Тест С…" at bounding box center [724, 389] width 1418 height 651
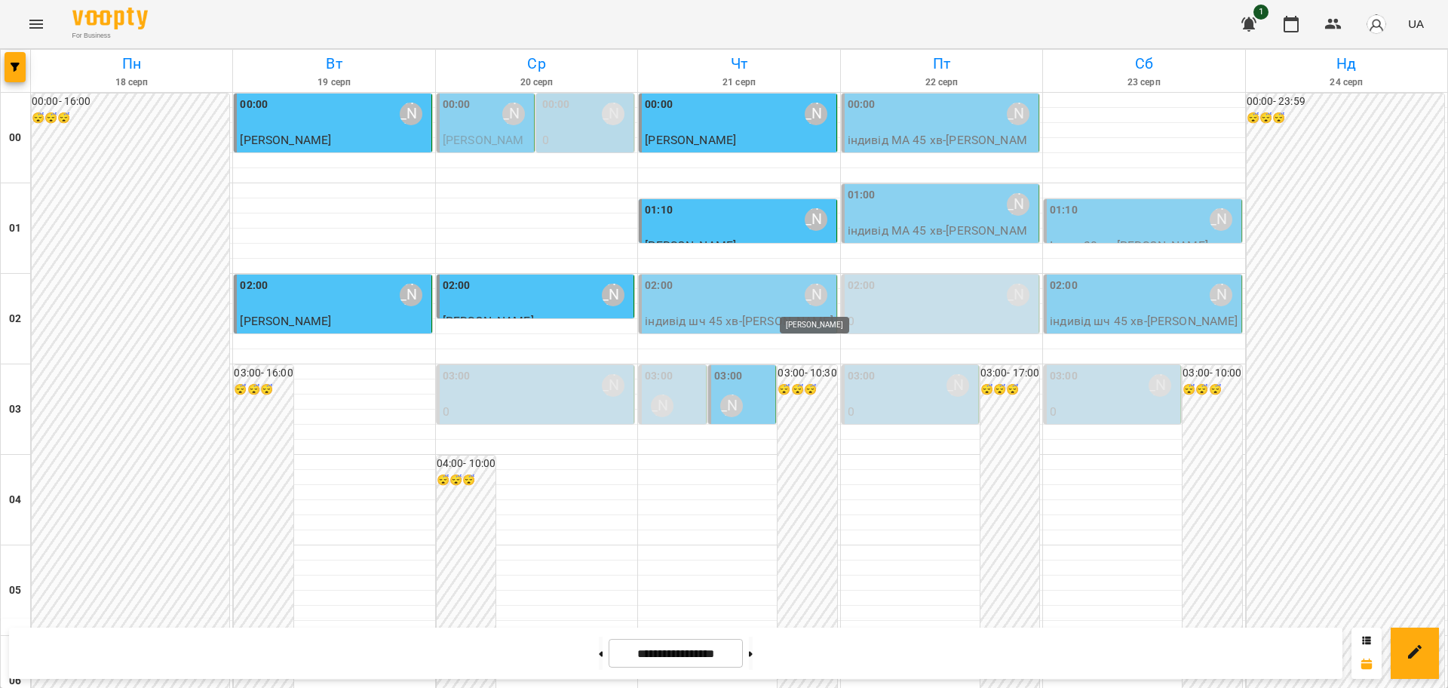
click at [805, 293] on div "[PERSON_NAME]" at bounding box center [816, 295] width 23 height 23
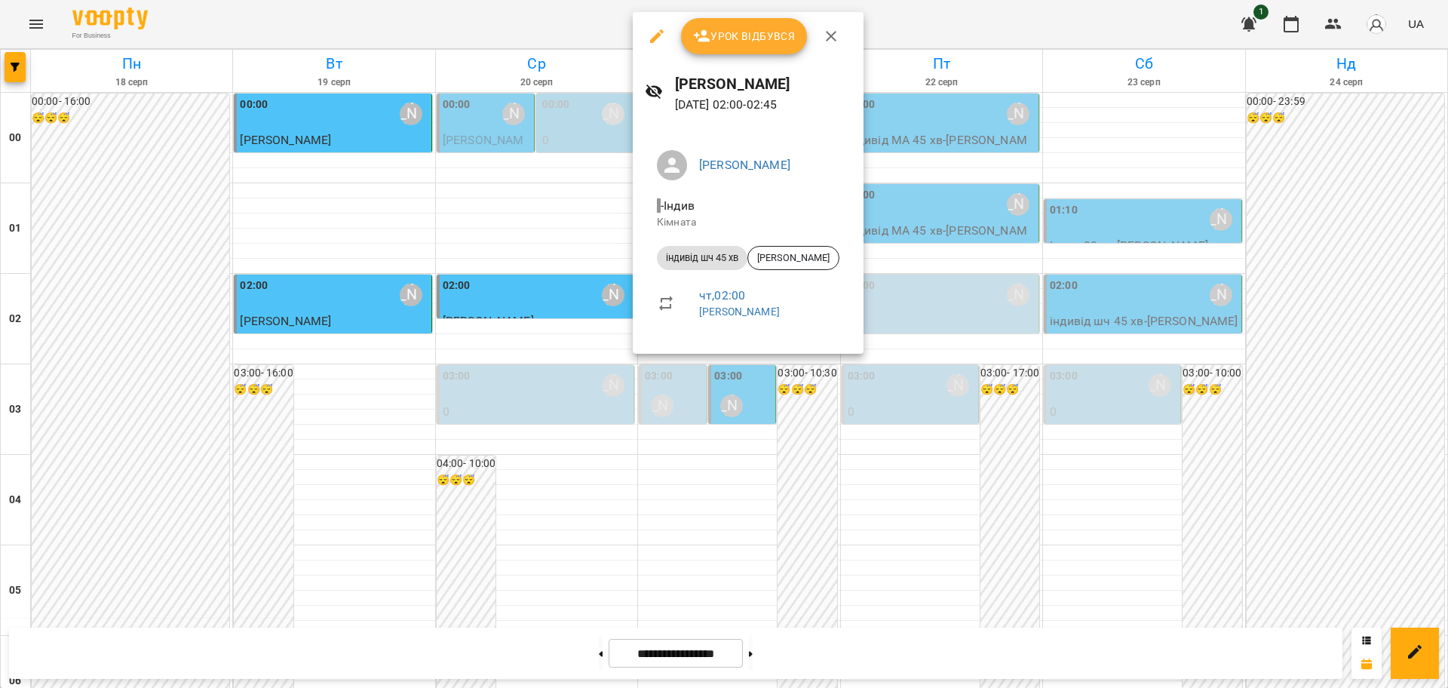
click at [650, 44] on icon "button" at bounding box center [657, 36] width 18 height 18
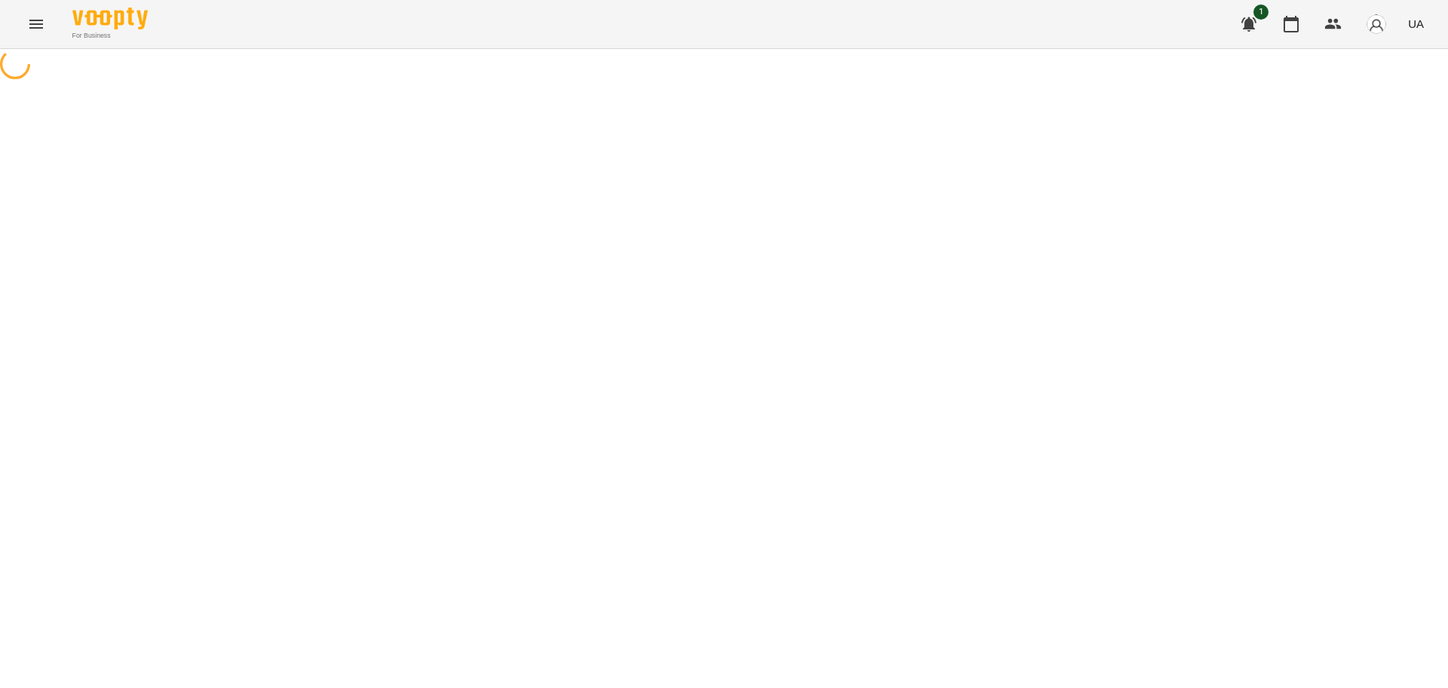
select select "**********"
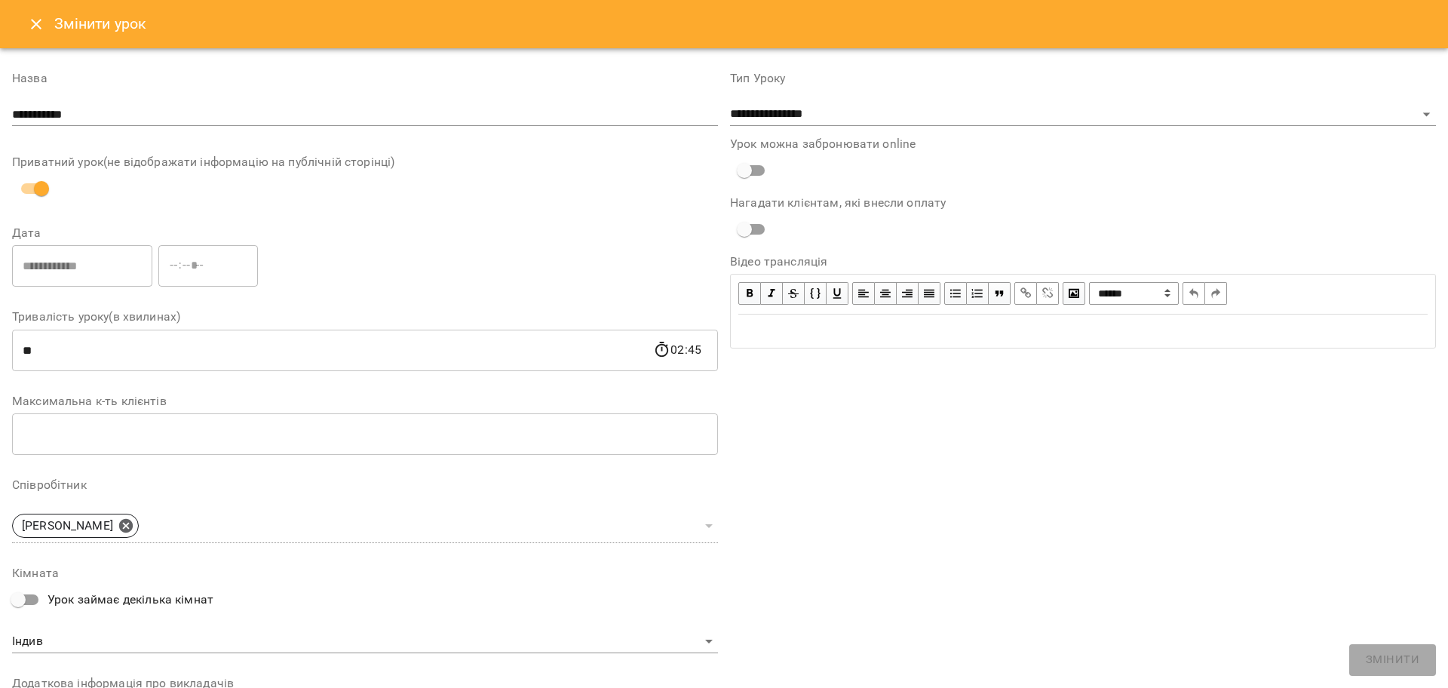
click at [32, 21] on icon "Close" at bounding box center [36, 24] width 18 height 18
